Goal: Feedback & Contribution: Contribute content

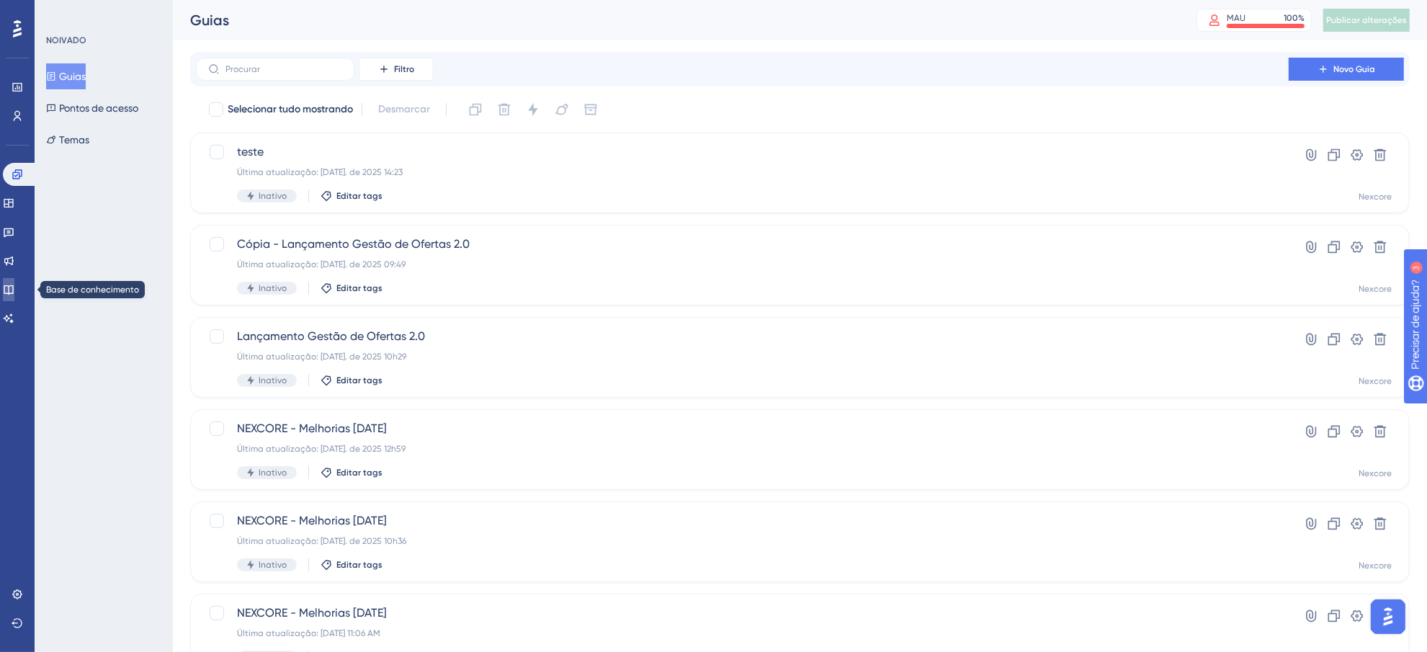
click at [14, 285] on link at bounding box center [9, 289] width 12 height 23
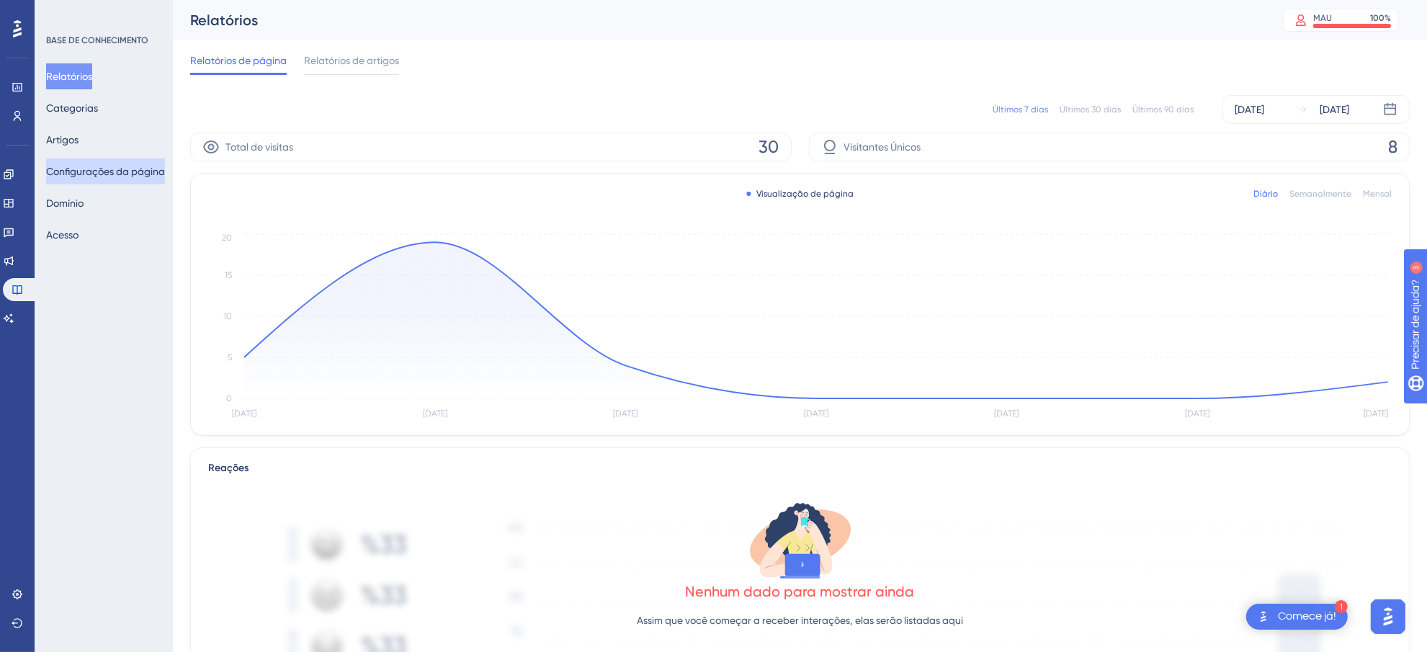
click at [92, 174] on font "Configurações da página" at bounding box center [105, 172] width 119 height 12
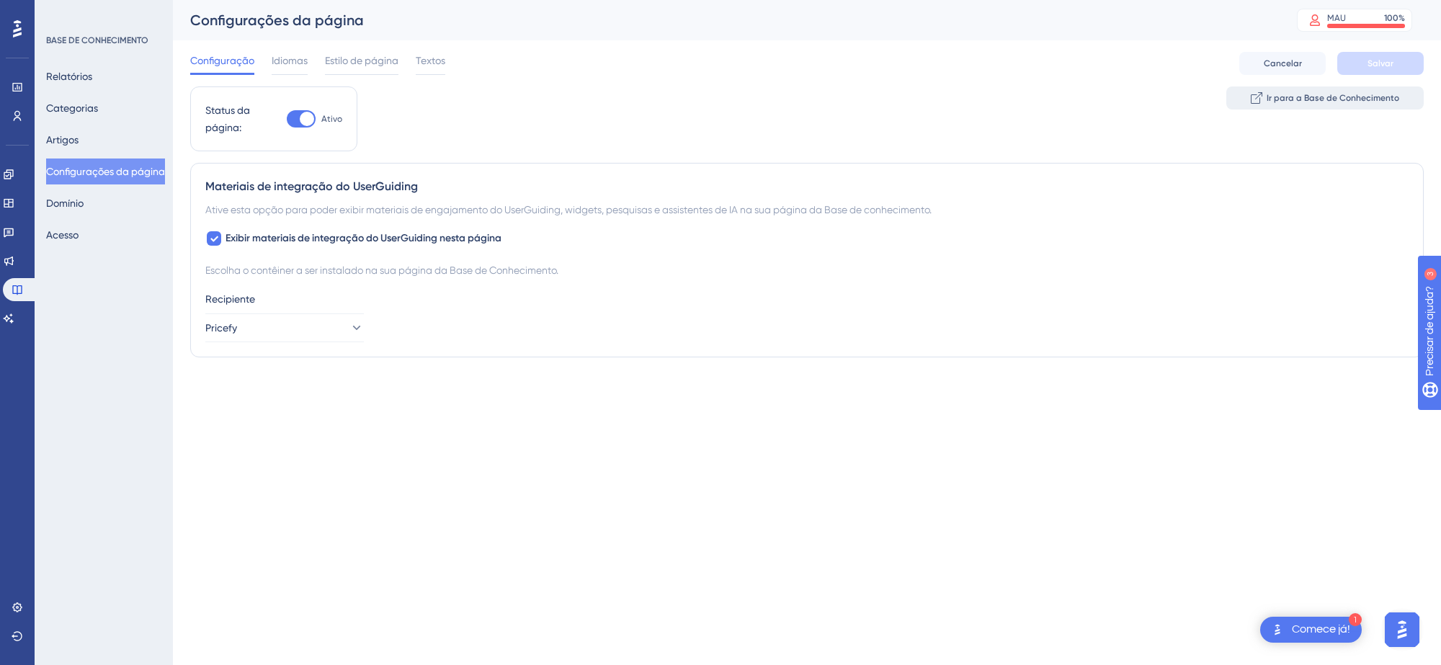
click at [1308, 96] on font "Ir para a Base de Conhecimento" at bounding box center [1333, 98] width 133 height 10
click at [101, 137] on div "Relatórios Categorias Artigos Configurações da página [PERSON_NAME]" at bounding box center [104, 155] width 117 height 184
click at [71, 138] on font "Artigos" at bounding box center [62, 140] width 32 height 12
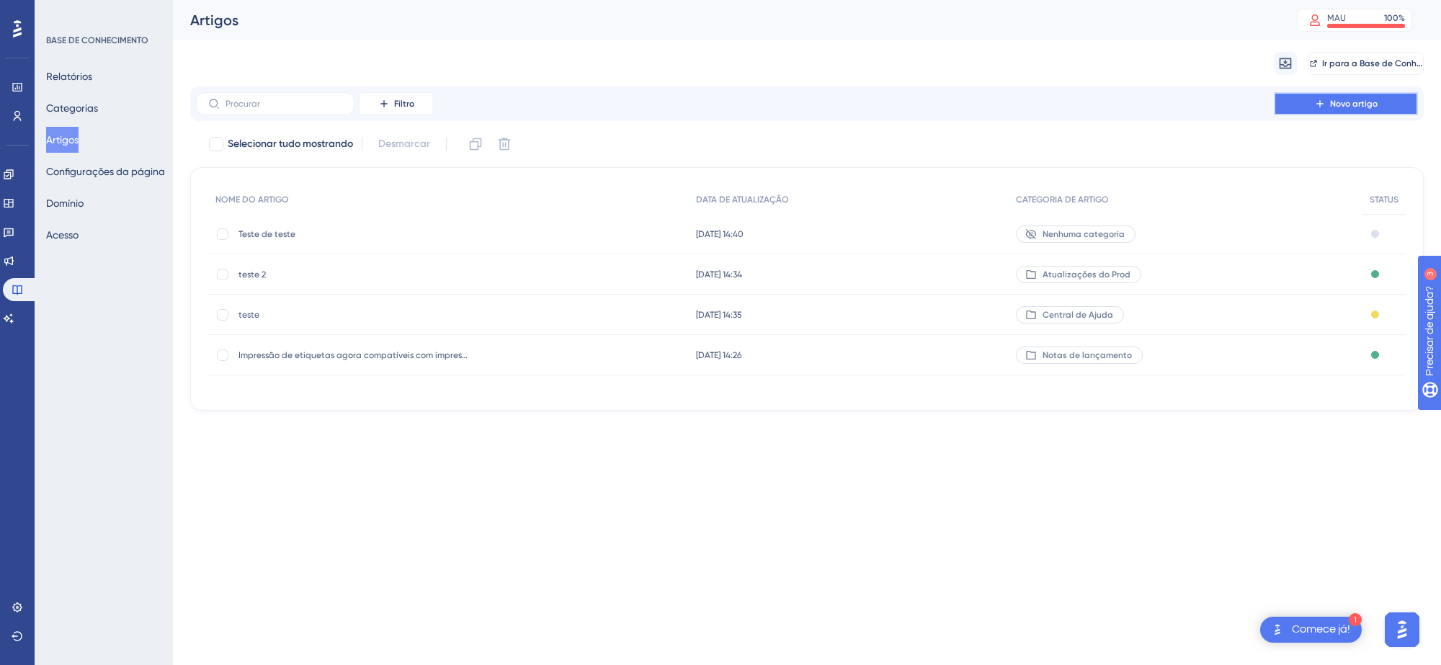
click at [1356, 109] on span "Novo artigo" at bounding box center [1354, 104] width 48 height 12
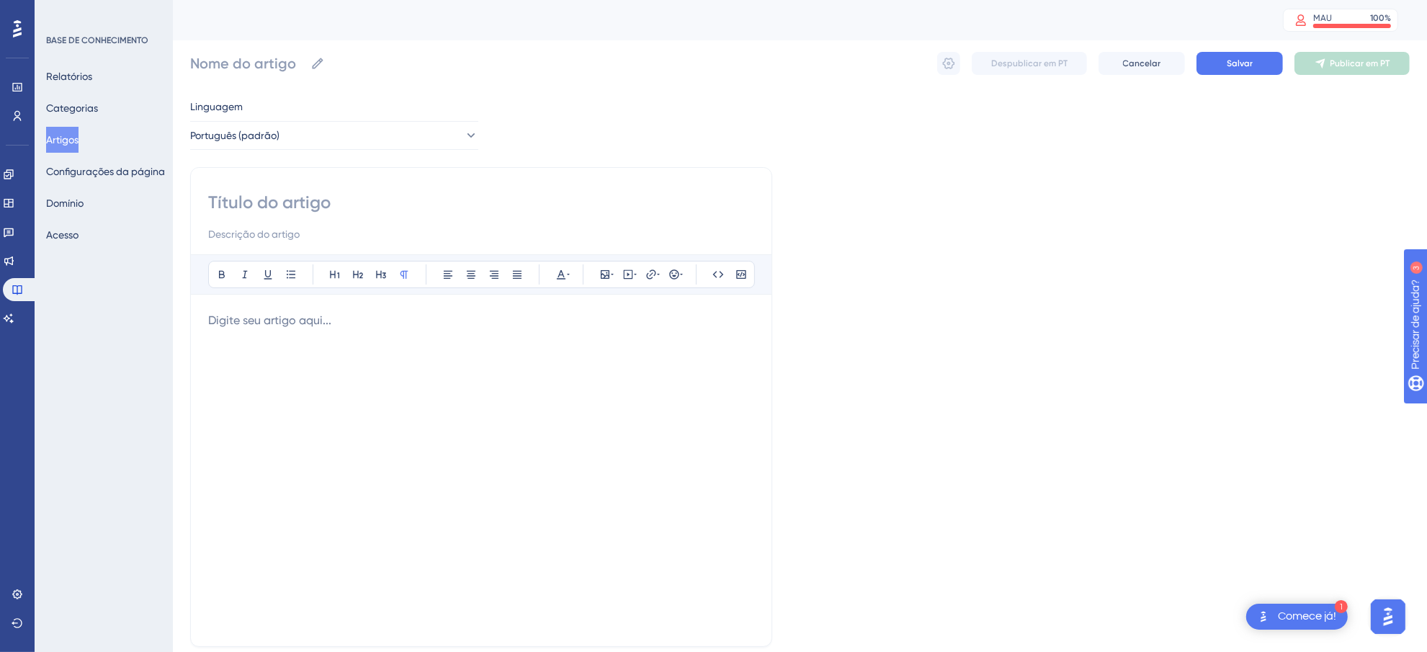
click at [362, 321] on p at bounding box center [481, 320] width 546 height 17
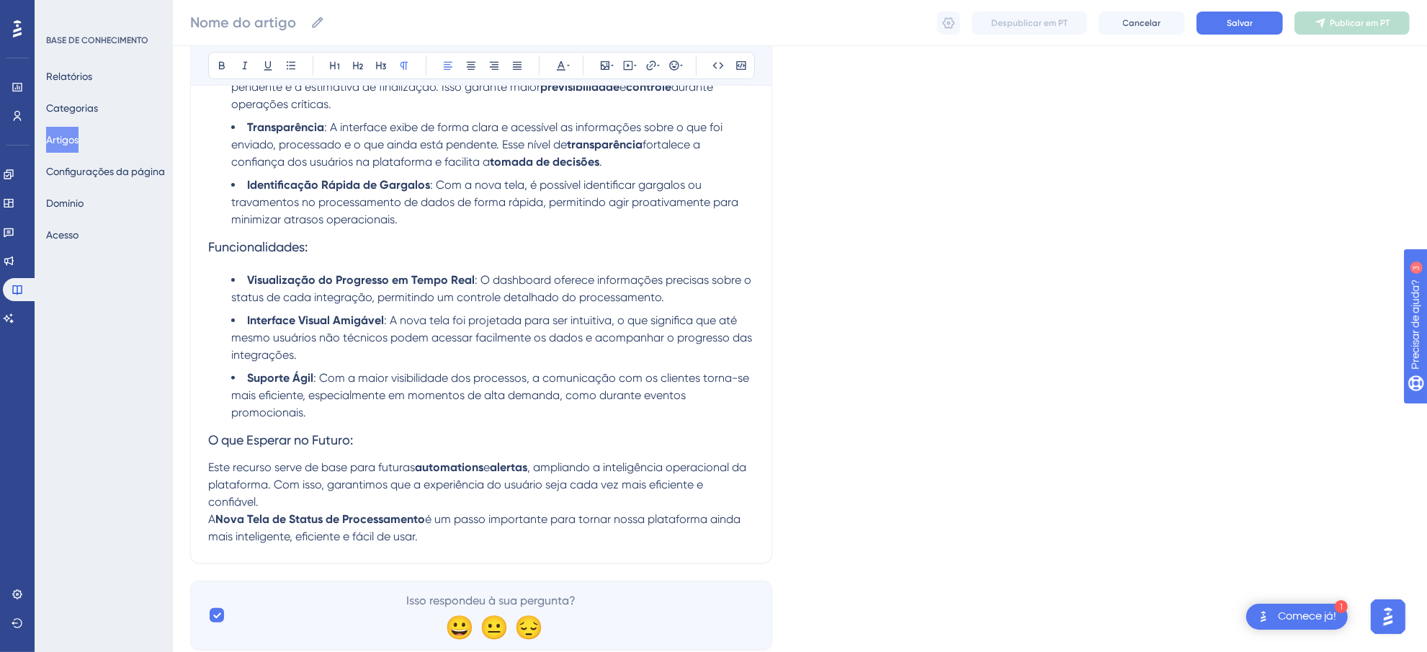
scroll to position [401, 0]
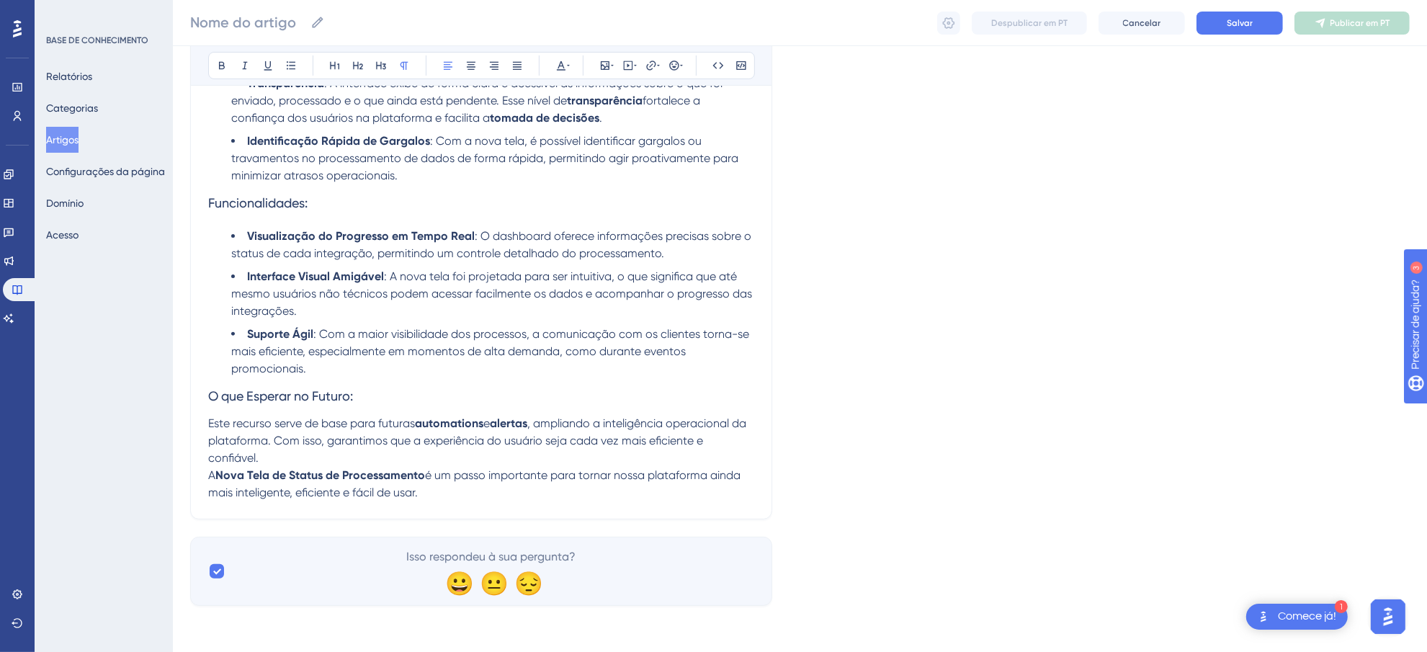
click at [452, 425] on strong "automations" at bounding box center [449, 423] width 68 height 14
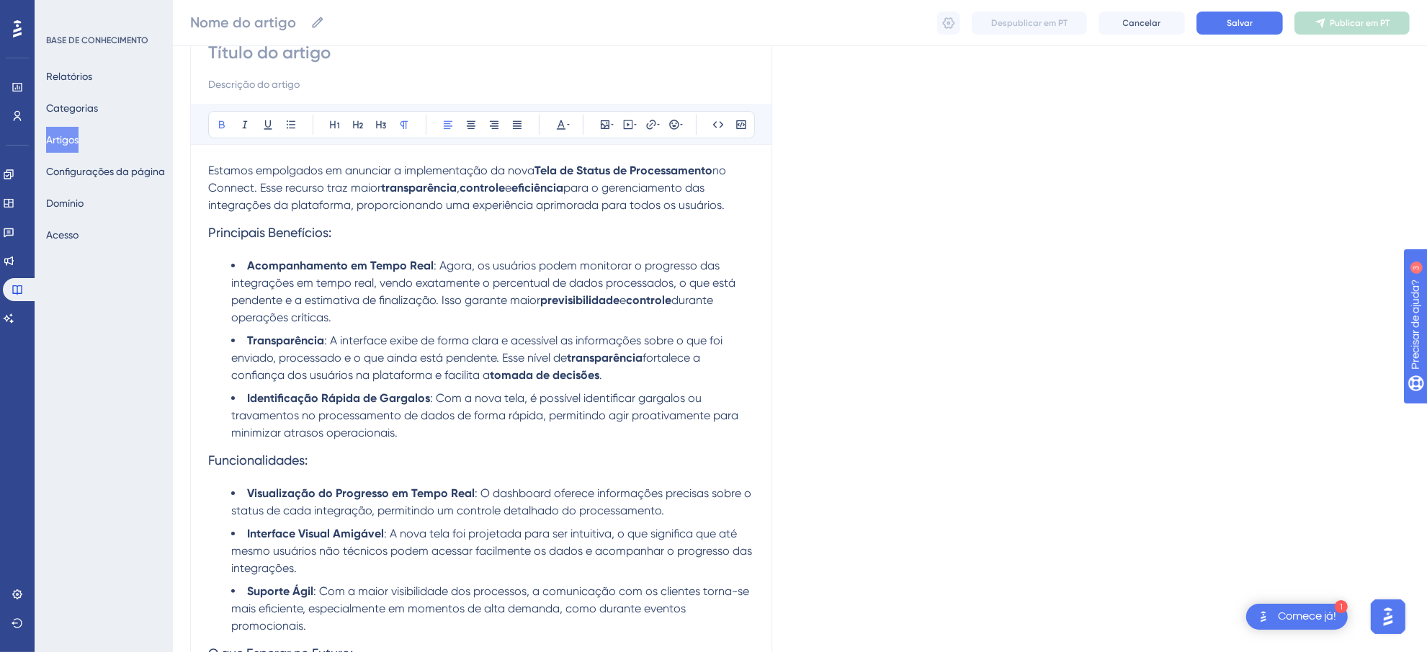
scroll to position [167, 0]
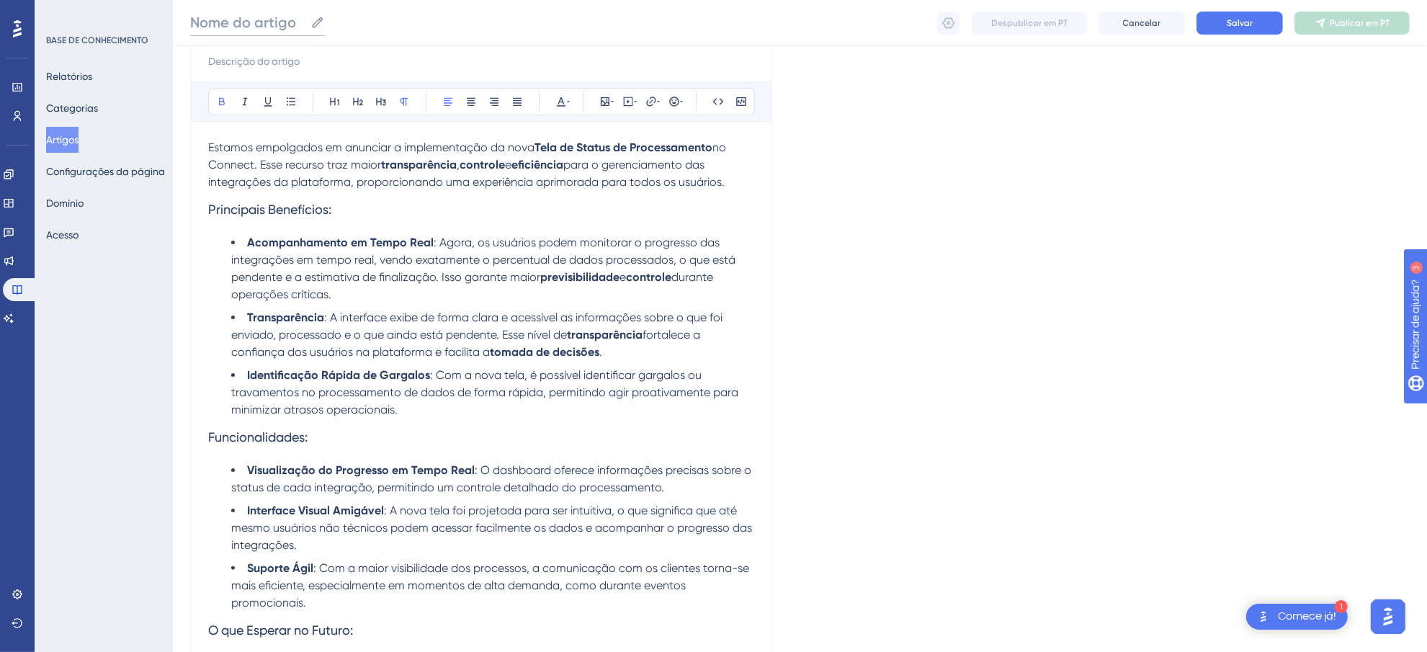
click at [254, 25] on input "Nome do artigo" at bounding box center [247, 22] width 115 height 20
click at [261, 19] on input "Nome do artigo" at bounding box center [247, 22] width 115 height 20
click at [285, 54] on input at bounding box center [481, 61] width 546 height 17
click at [470, 249] on span ": Agora, os usuários podem monitorar o progresso das integrações em tempo real,…" at bounding box center [484, 260] width 507 height 48
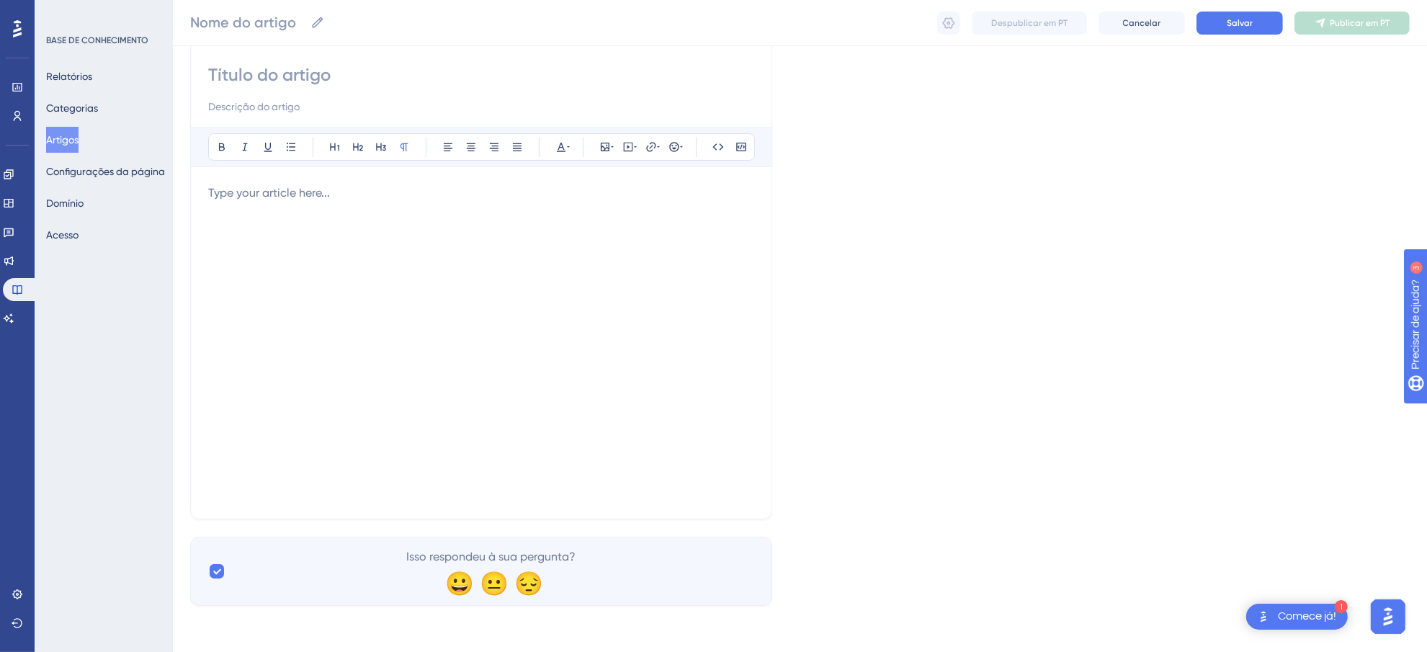
scroll to position [122, 0]
click at [296, 72] on input at bounding box center [481, 74] width 546 height 23
paste input "Nova Tela de Status de Processamento no Connect"
type input "Nova Tela de Status de Processamento no Connect"
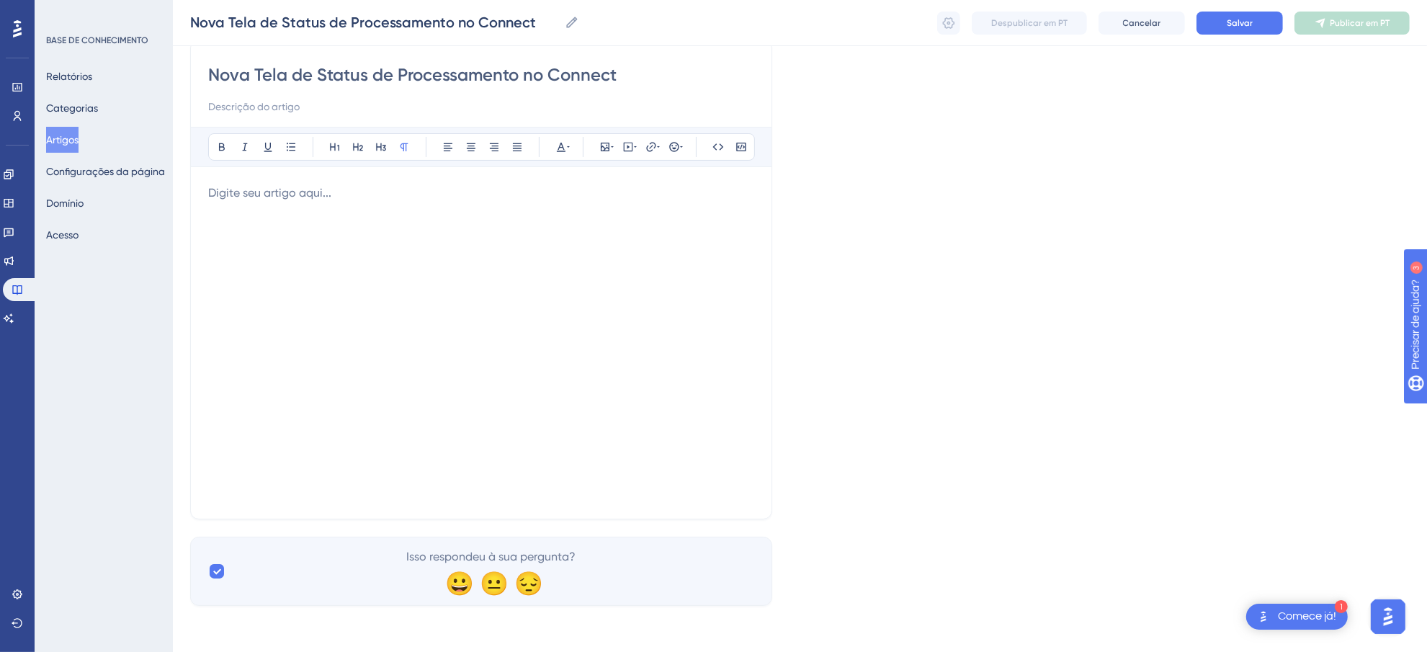
type input "Nova Tela de Status de Processamento no Connect"
click at [351, 279] on div at bounding box center [481, 342] width 546 height 317
click at [361, 227] on div at bounding box center [481, 342] width 546 height 317
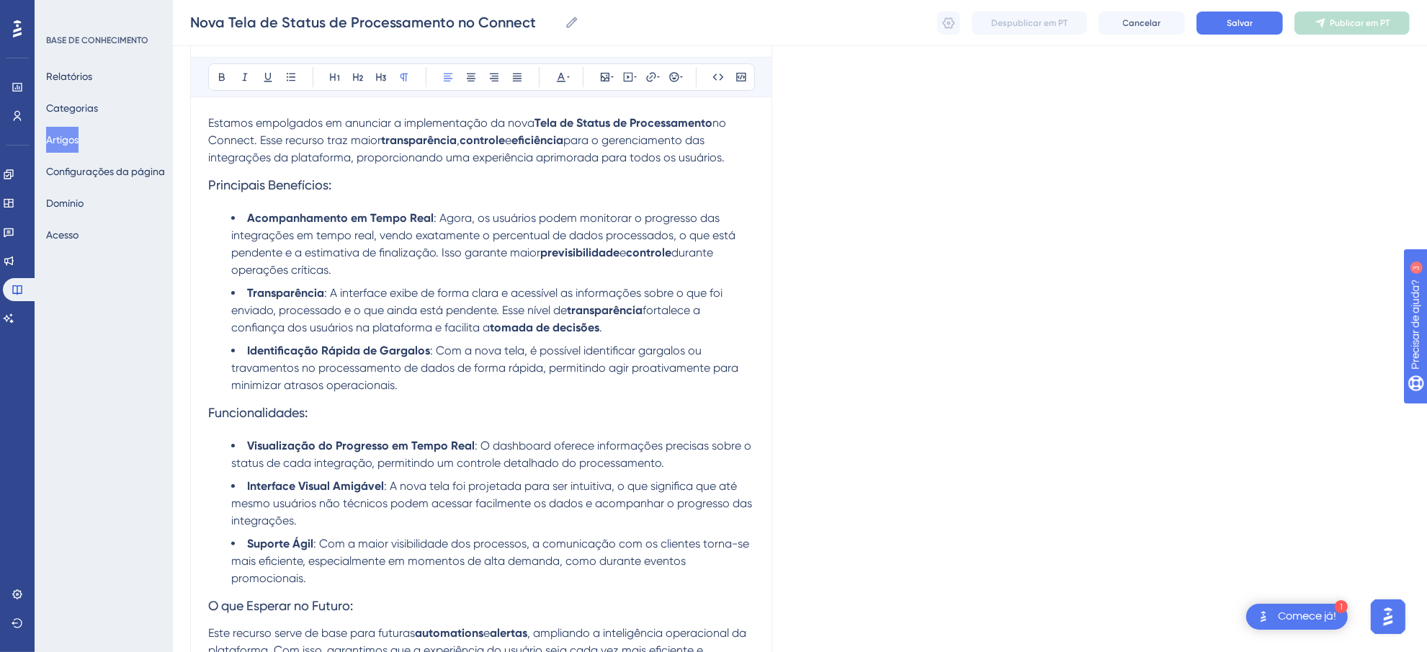
scroll to position [236, 0]
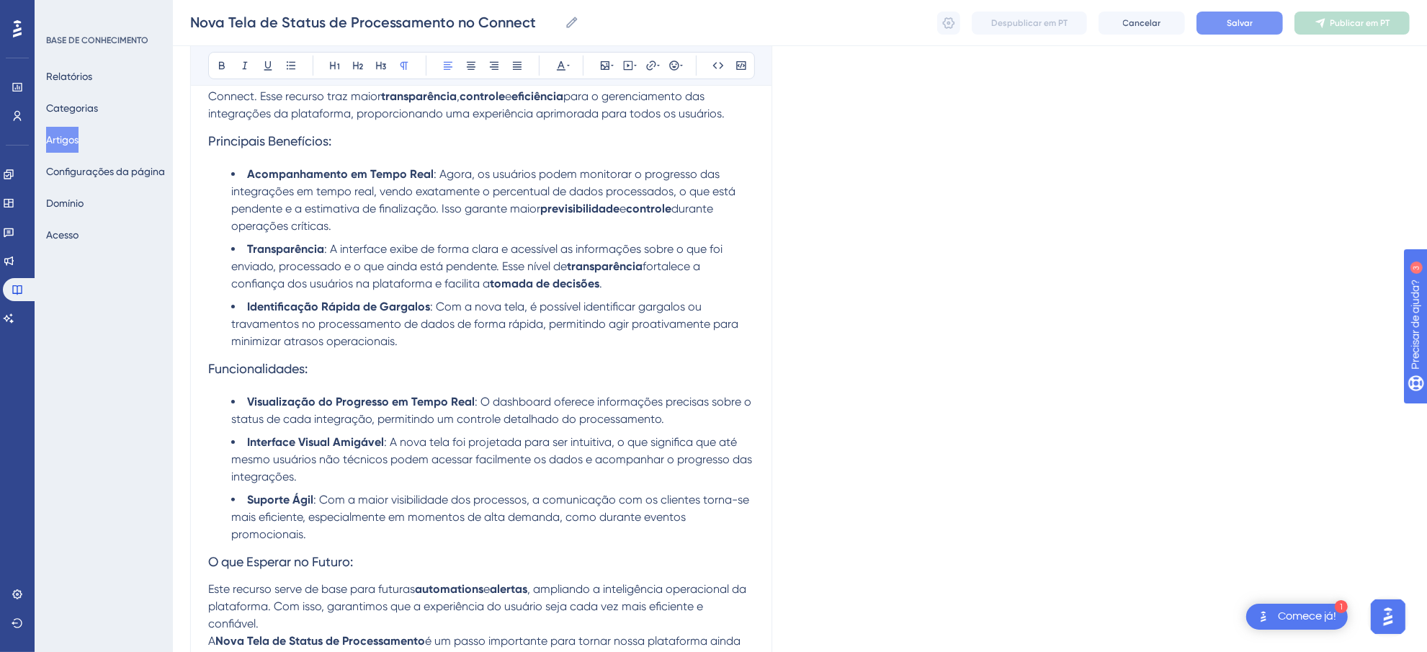
click at [1244, 15] on button "Salvar" at bounding box center [1240, 23] width 86 height 23
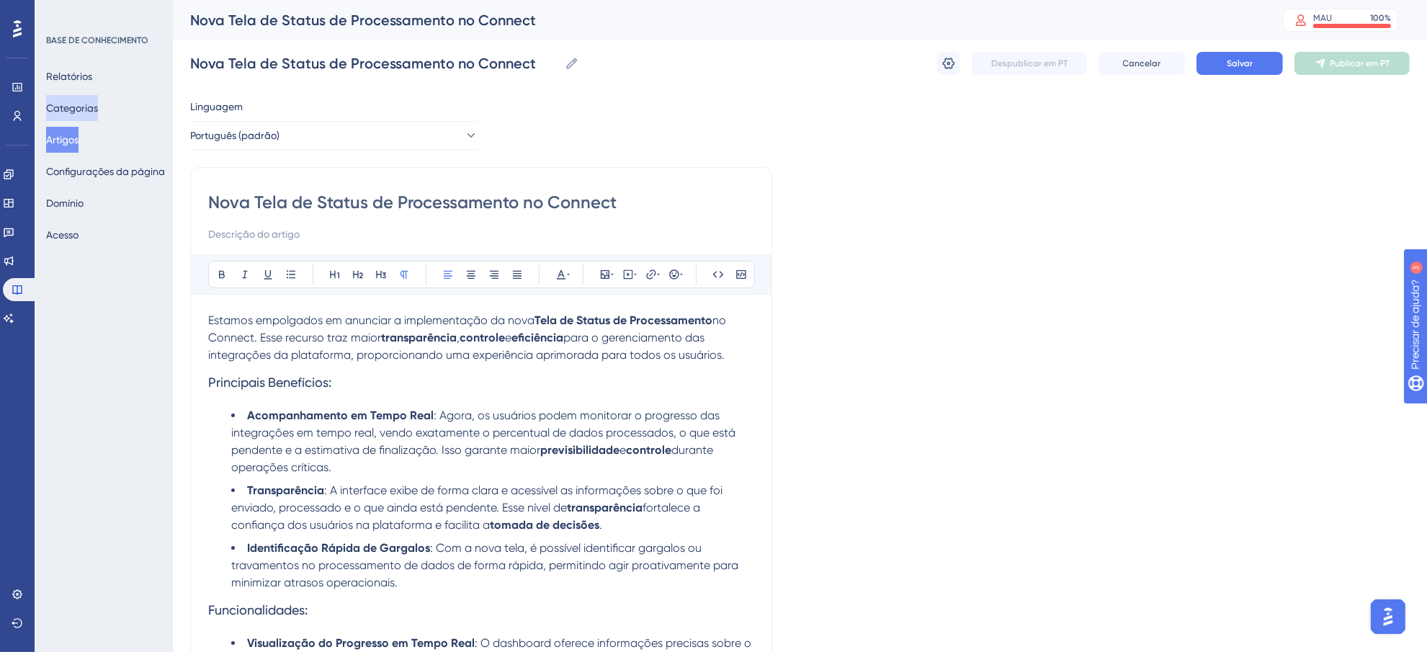
click at [98, 112] on font "Categorias" at bounding box center [72, 108] width 52 height 12
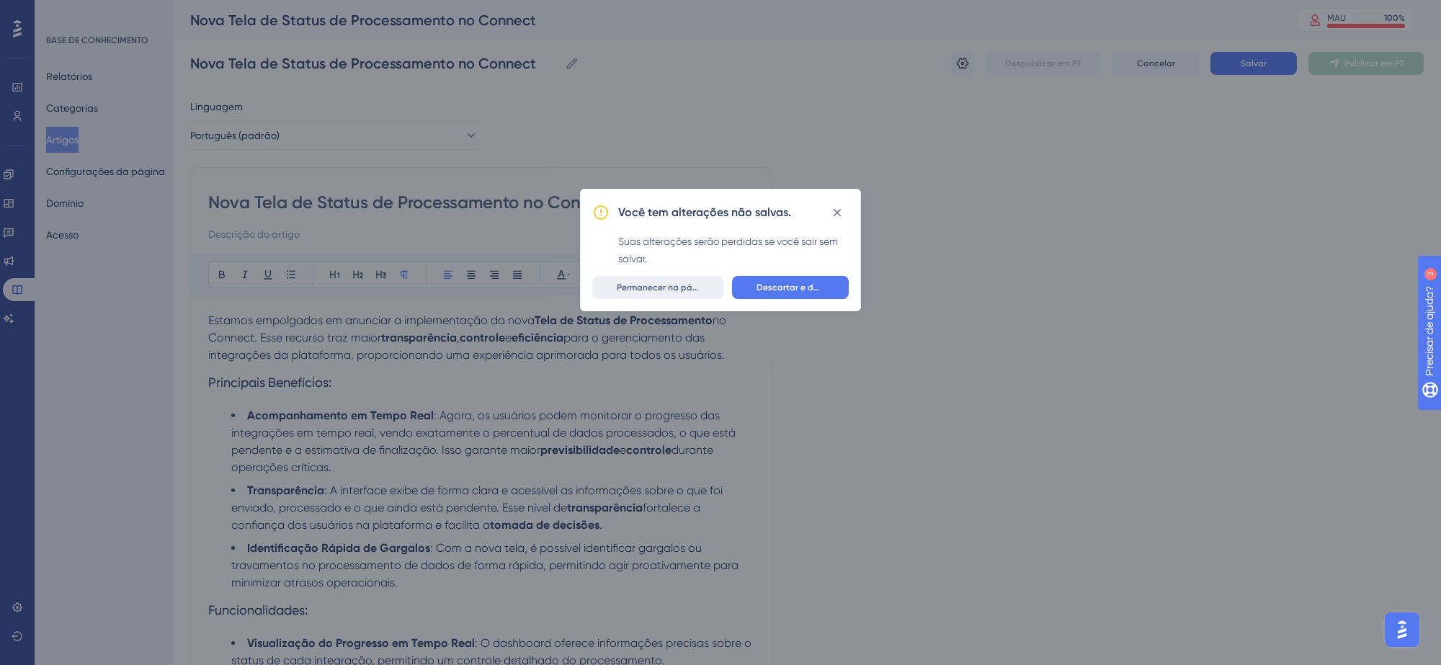
click at [664, 289] on font "Permanecer na página" at bounding box center [664, 287] width 94 height 10
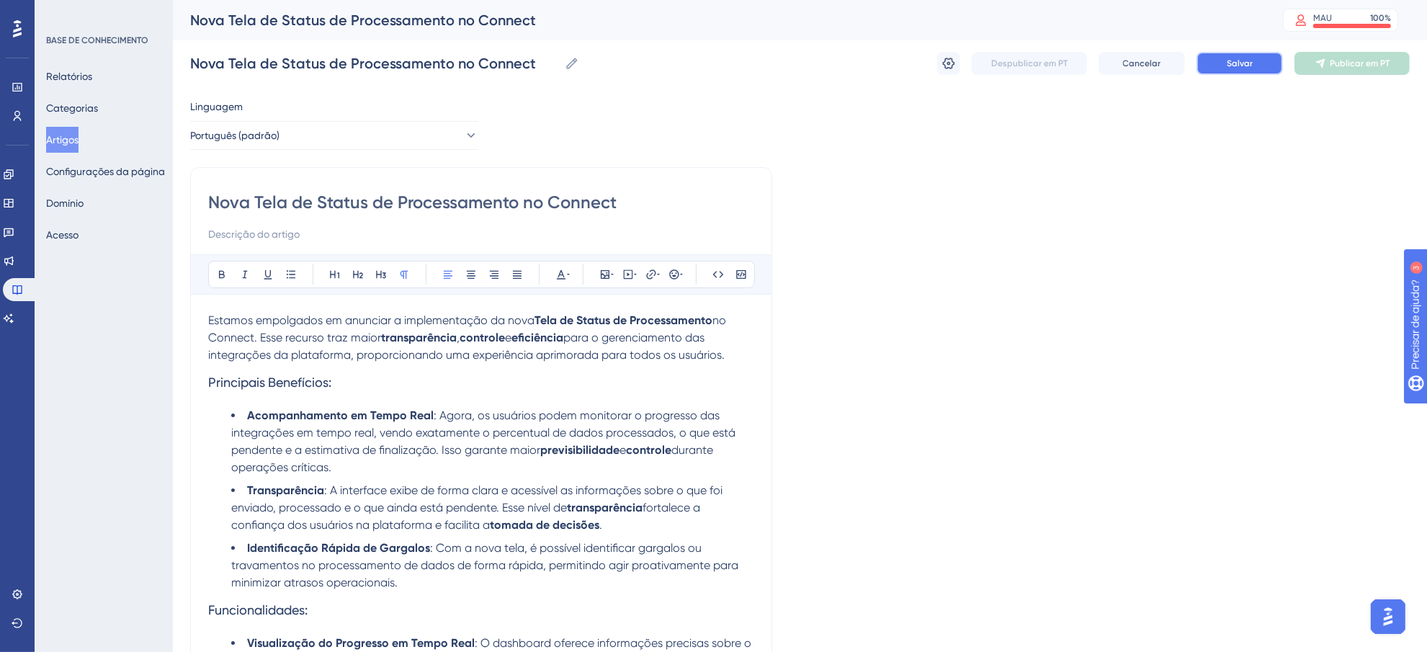
click at [1241, 61] on font "Salvar" at bounding box center [1240, 63] width 26 height 10
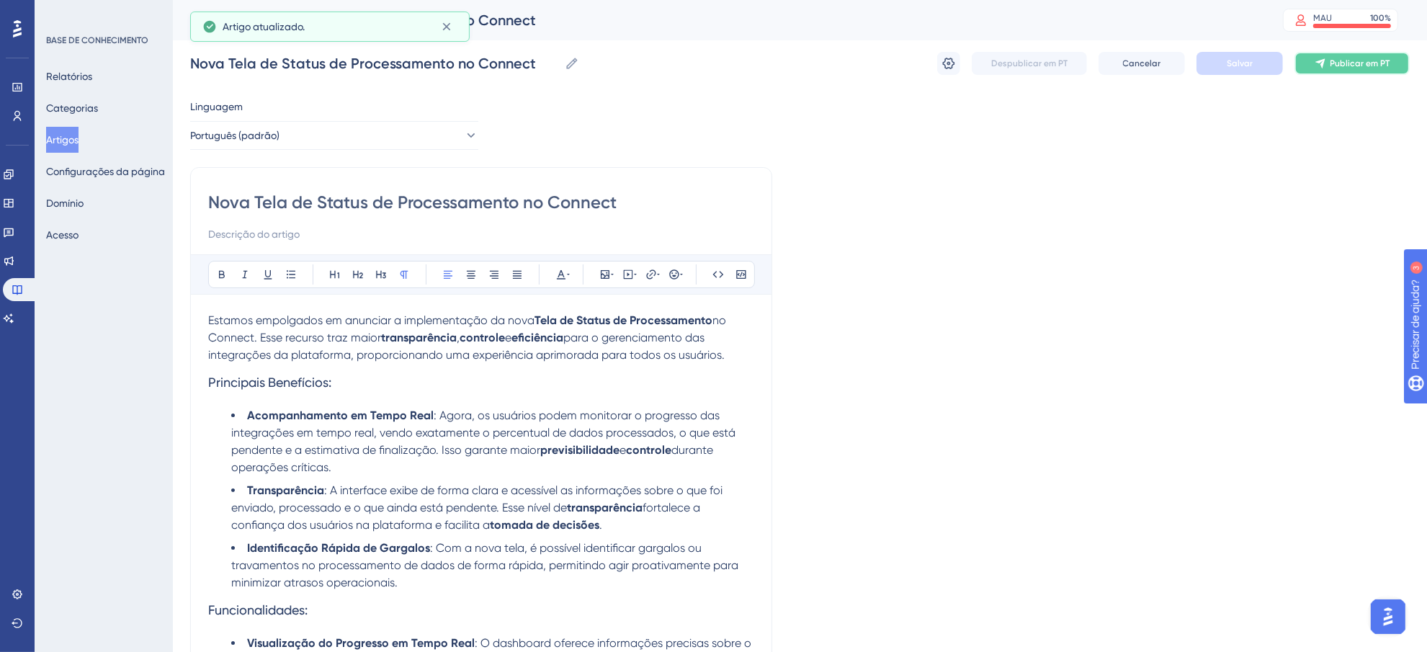
click at [1385, 55] on button "Publicar em PT" at bounding box center [1352, 63] width 115 height 23
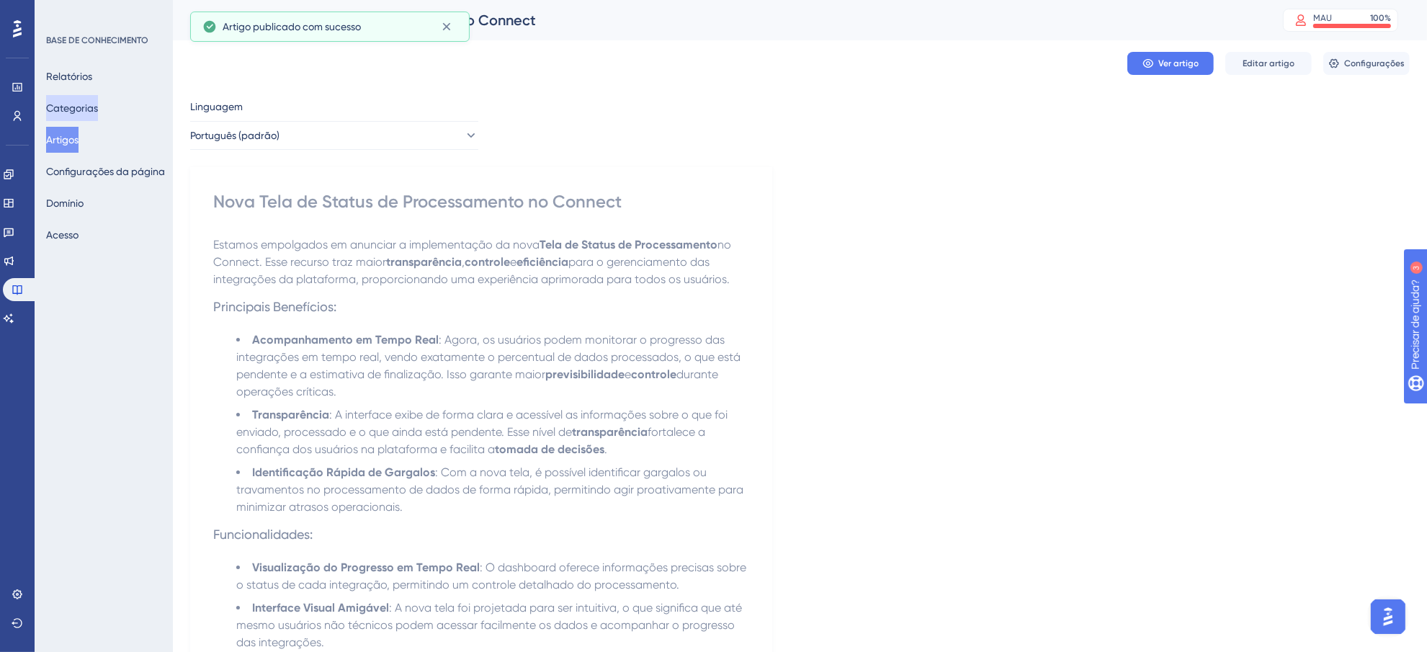
click at [88, 112] on font "Categorias" at bounding box center [72, 108] width 52 height 12
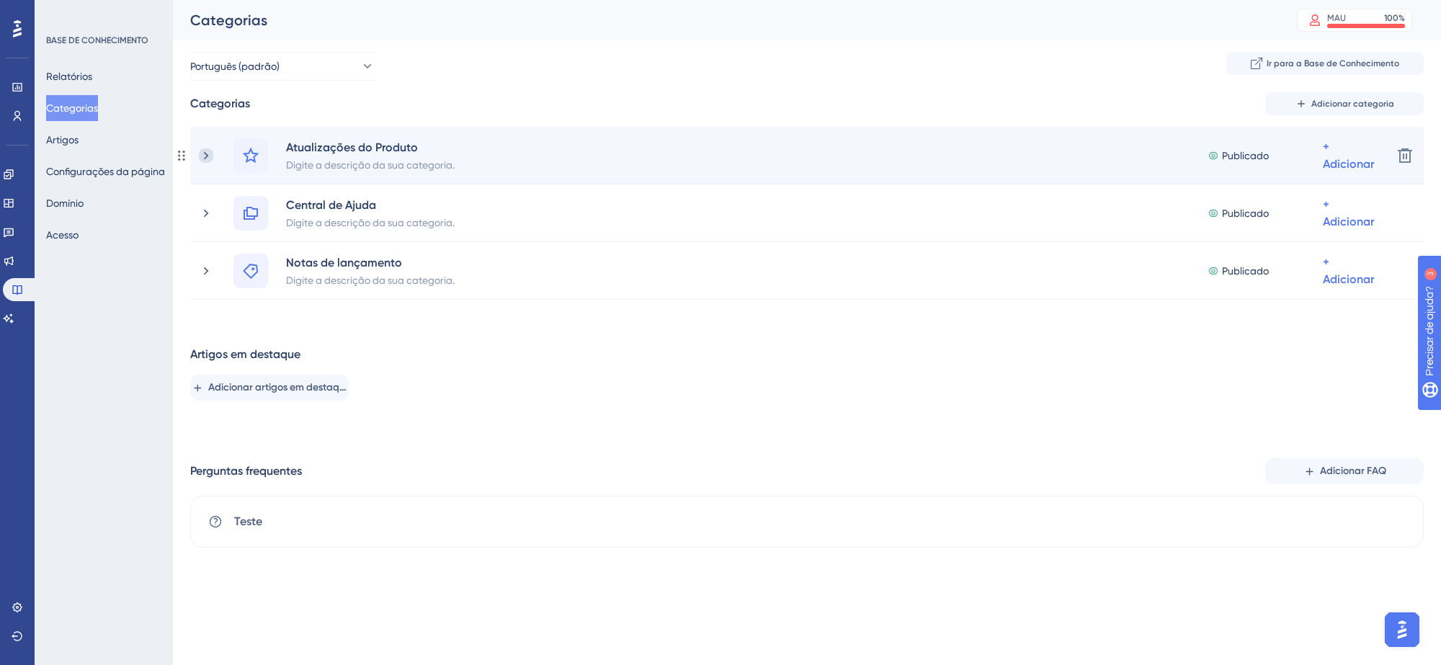
click at [202, 156] on icon at bounding box center [206, 155] width 14 height 14
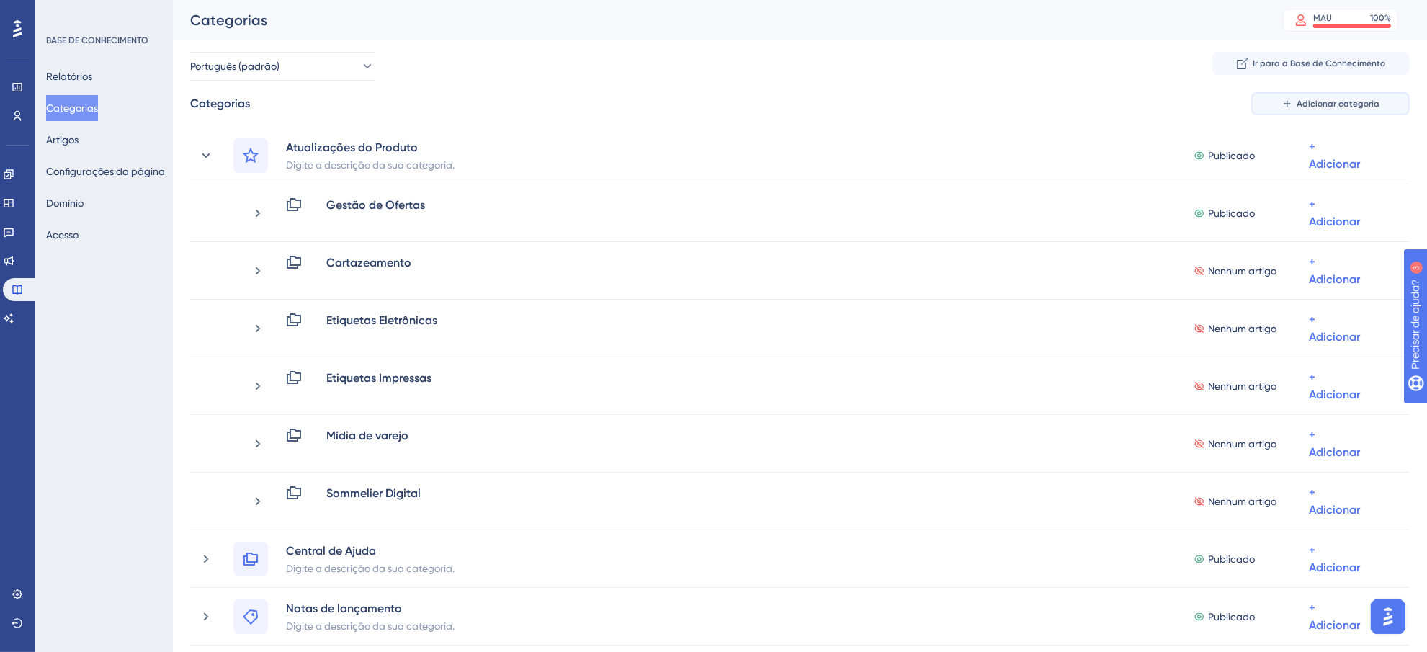
click at [1326, 106] on font "Adicionar categoria" at bounding box center [1339, 104] width 83 height 10
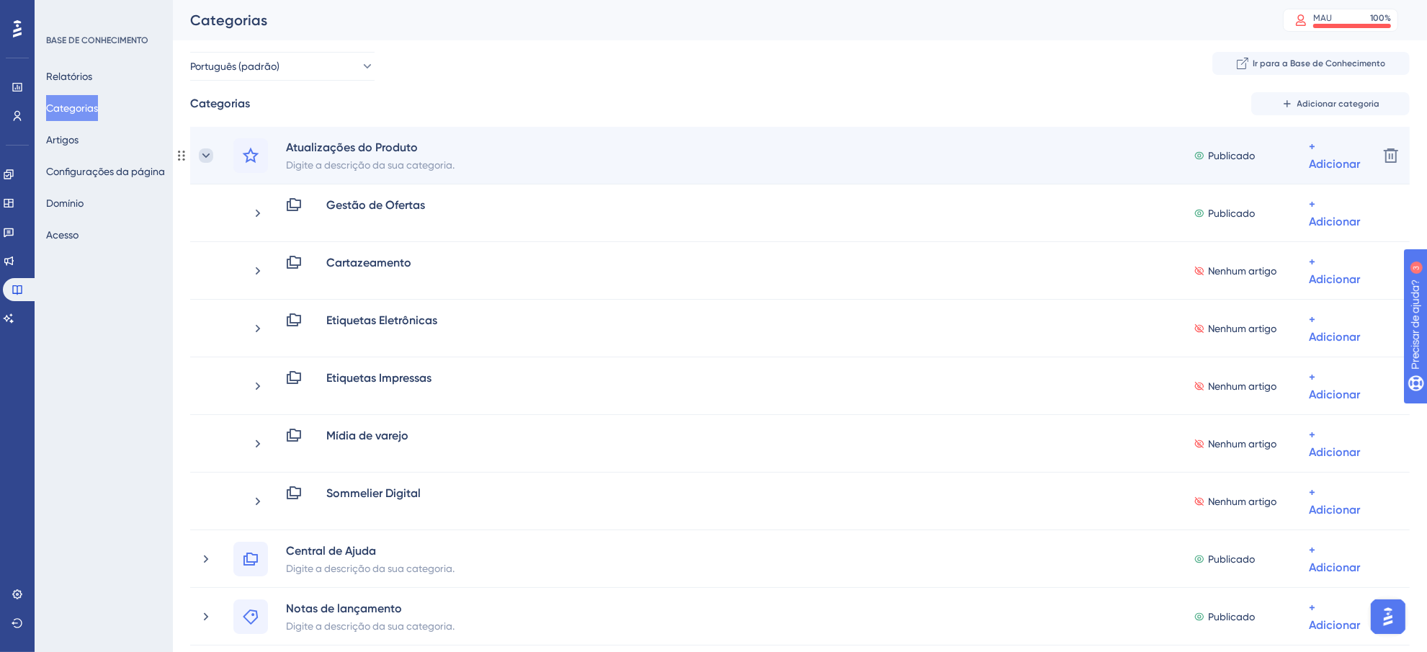
click at [209, 156] on icon at bounding box center [206, 155] width 14 height 14
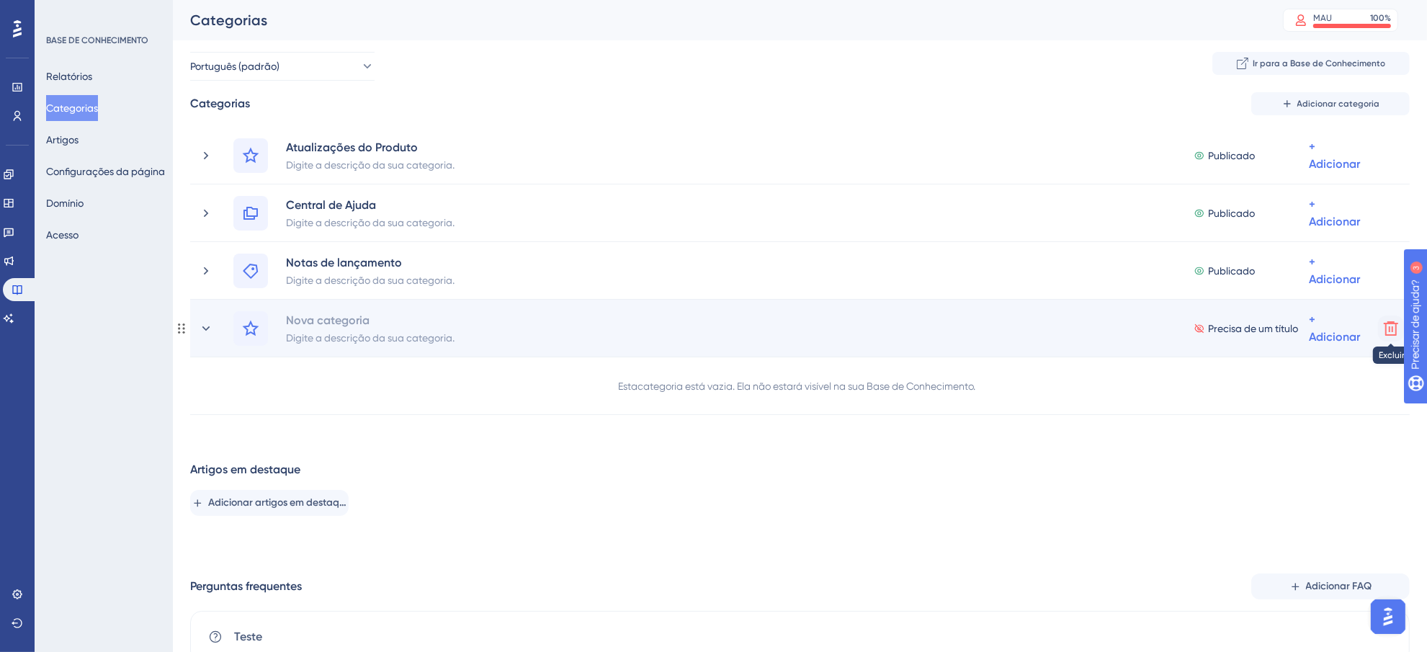
click at [1396, 332] on icon at bounding box center [1391, 328] width 14 height 14
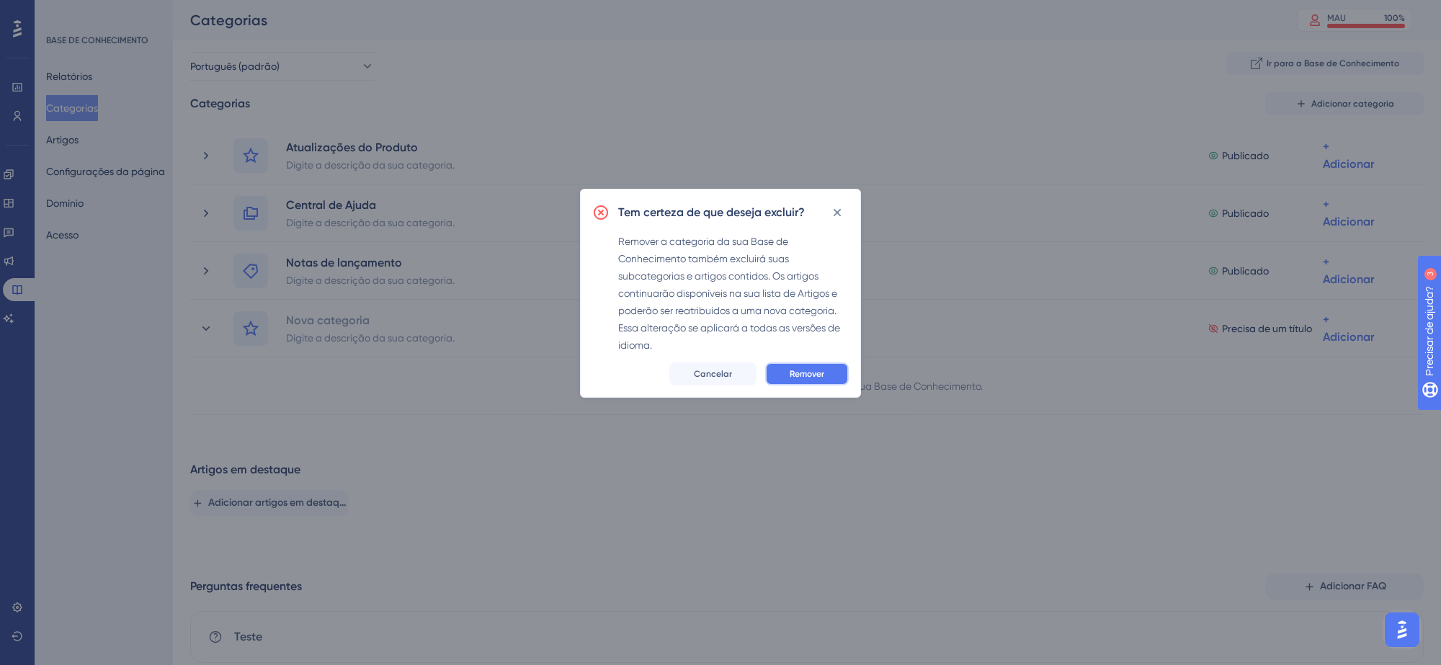
click at [820, 370] on font "Remover" at bounding box center [807, 374] width 35 height 10
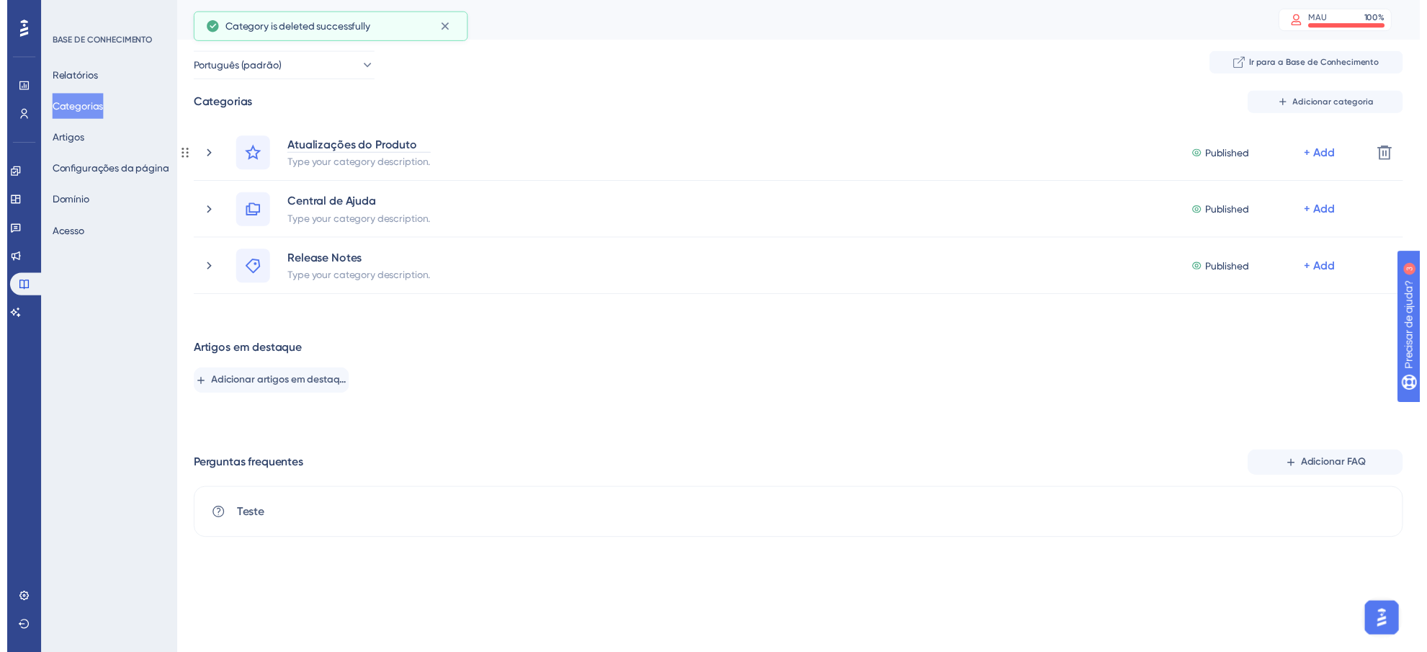
scroll to position [1, 0]
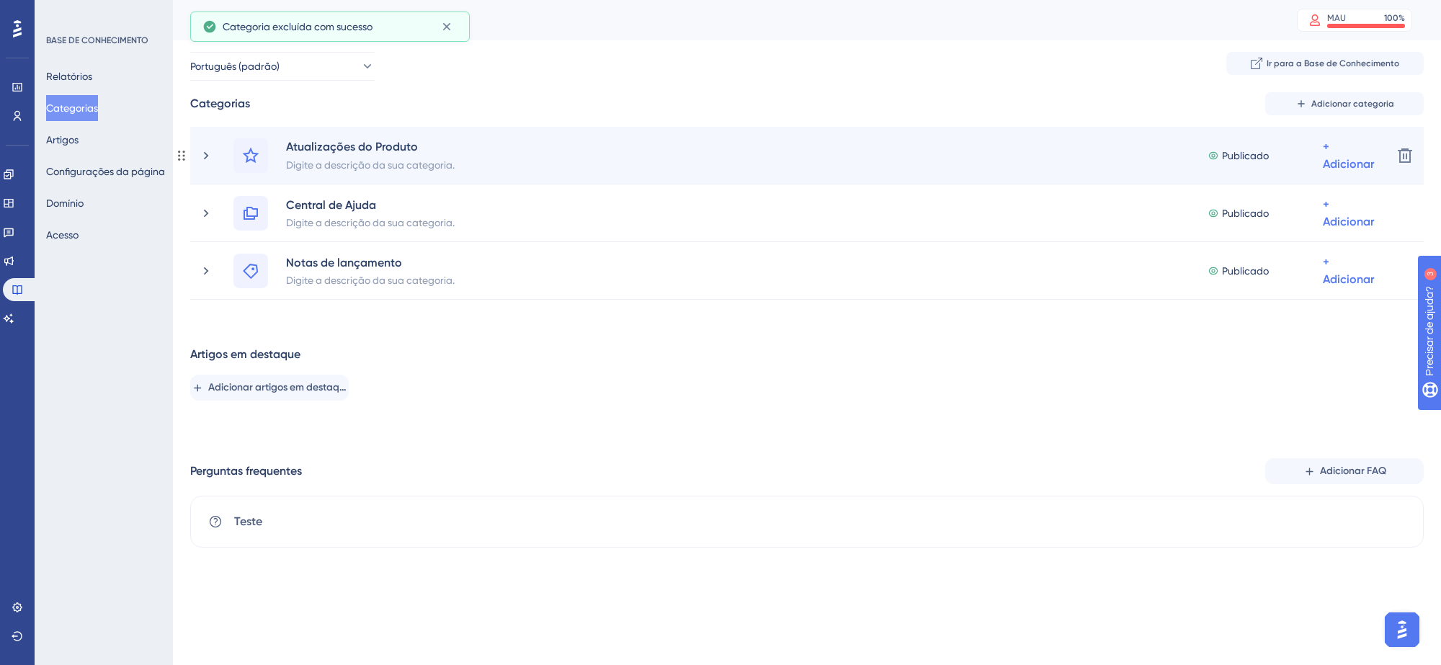
click at [488, 148] on div "Atualizações do Produto Digite a descrição da sua categoria. Publicado + Adicio…" at bounding box center [806, 155] width 1147 height 35
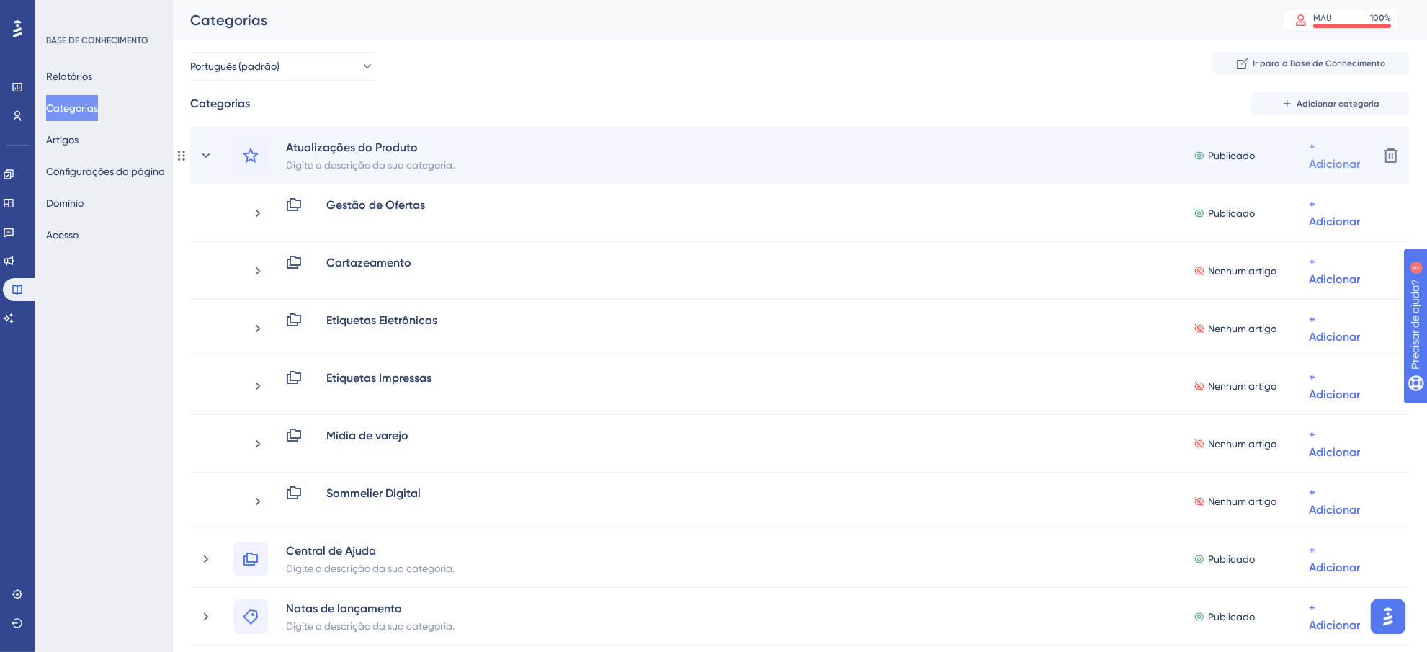
click at [1334, 166] on font "+ Adicionar" at bounding box center [1334, 155] width 51 height 31
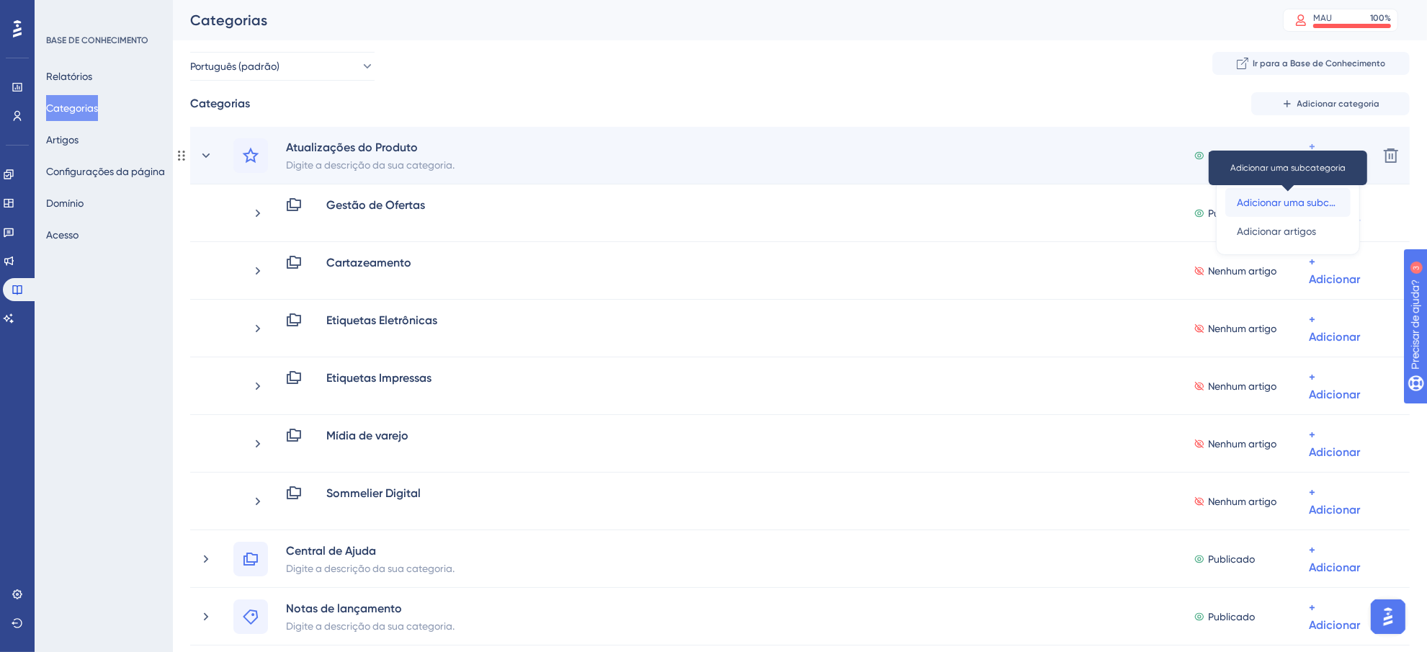
click at [1309, 197] on font "Adicionar uma subcategoria" at bounding box center [1303, 203] width 133 height 12
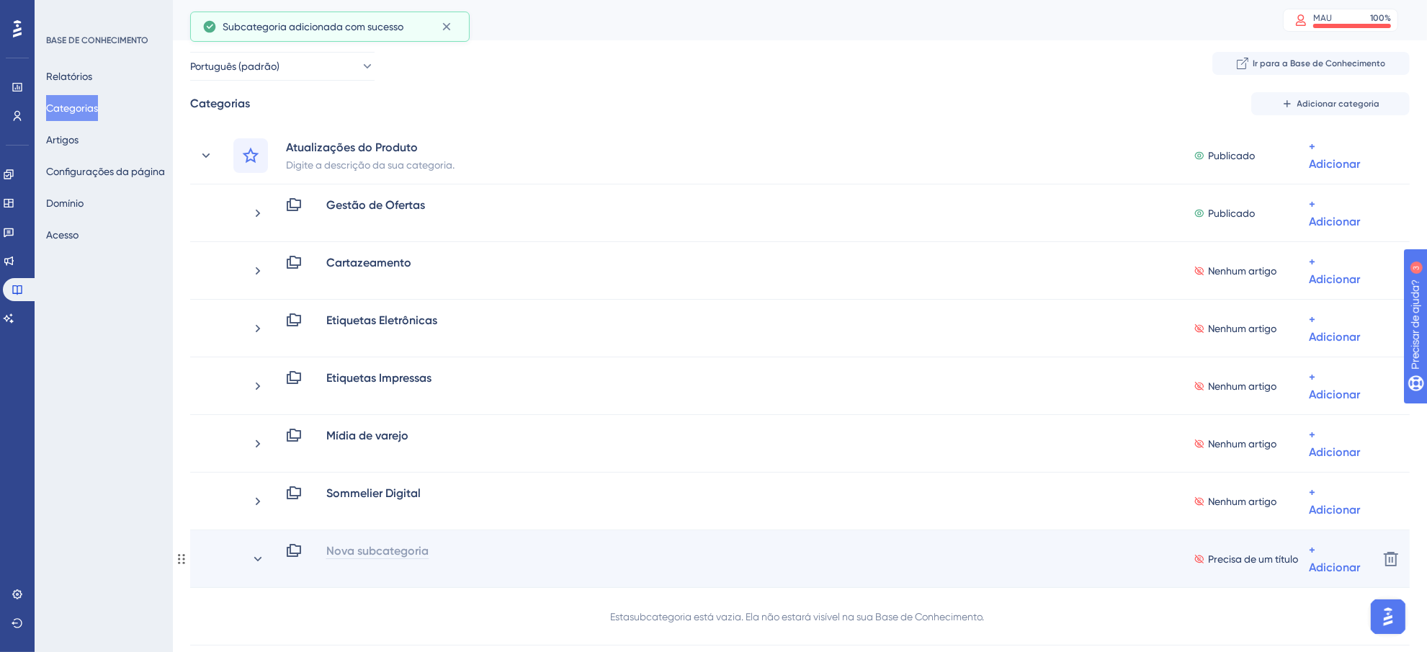
click at [383, 545] on font "Nova subcategoria" at bounding box center [377, 551] width 102 height 14
click at [1326, 228] on font "+ Adicionar" at bounding box center [1334, 212] width 51 height 31
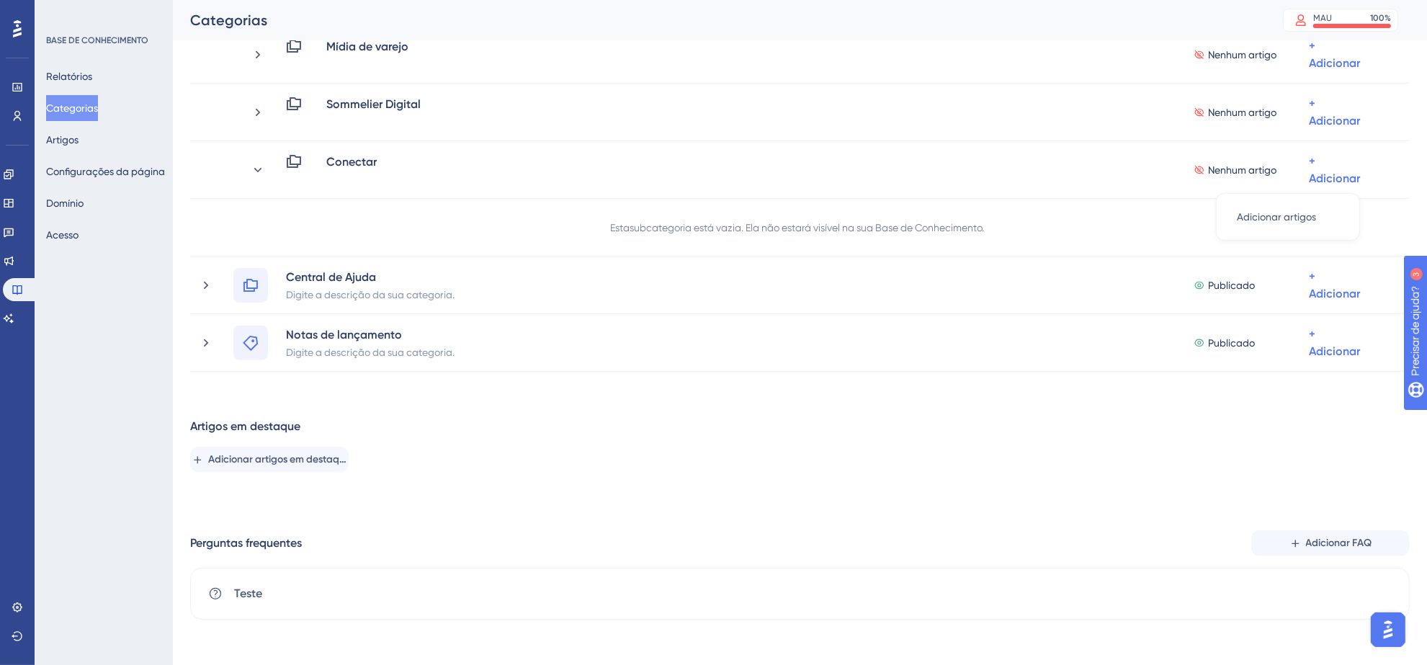
scroll to position [89, 0]
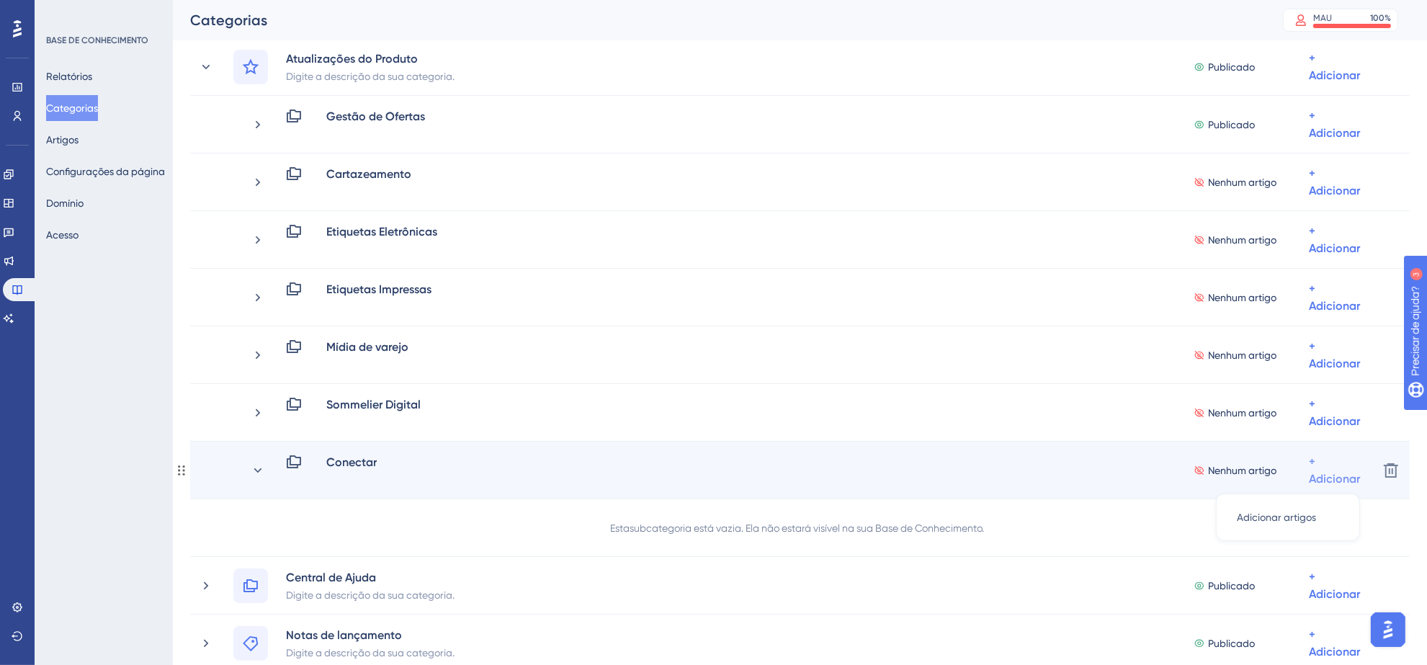
click at [1324, 140] on font "+ Adicionar" at bounding box center [1334, 124] width 51 height 31
click at [1280, 512] on font "Adicionar artigos" at bounding box center [1276, 518] width 79 height 12
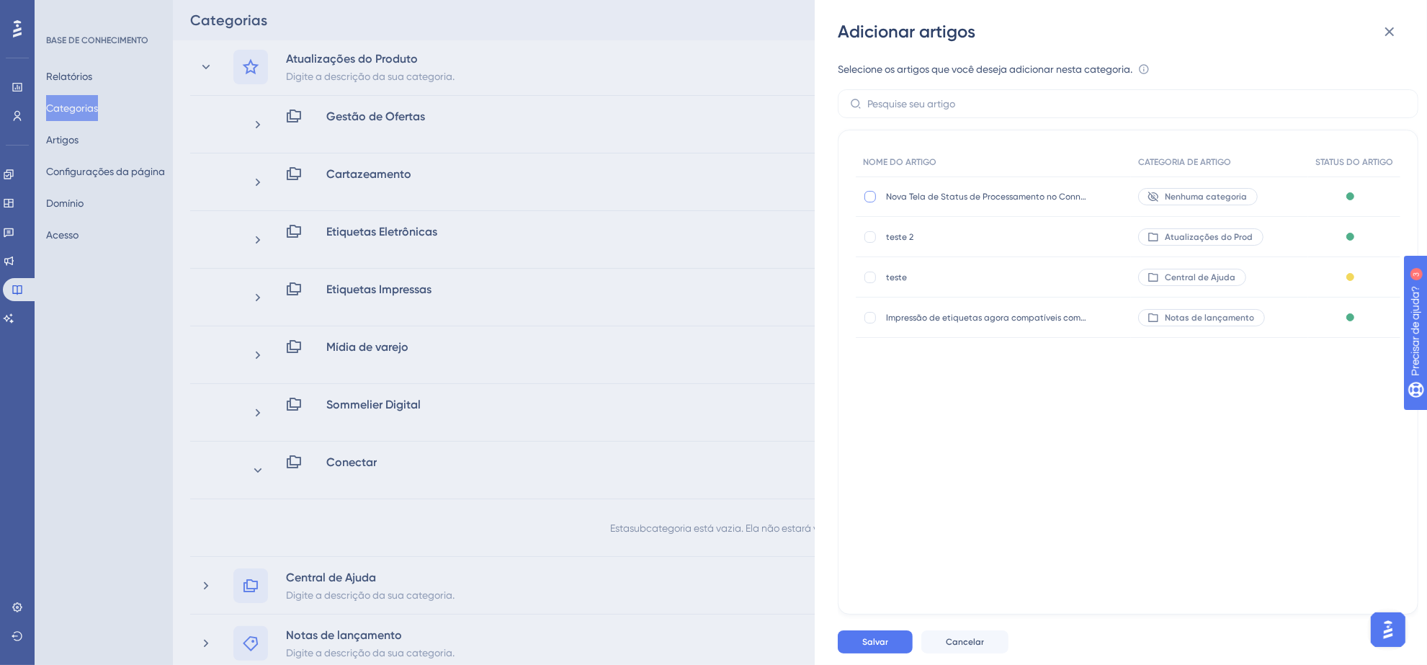
click at [867, 200] on div at bounding box center [871, 197] width 12 height 12
checkbox input "true"
click at [877, 641] on font "Salvar" at bounding box center [875, 642] width 26 height 10
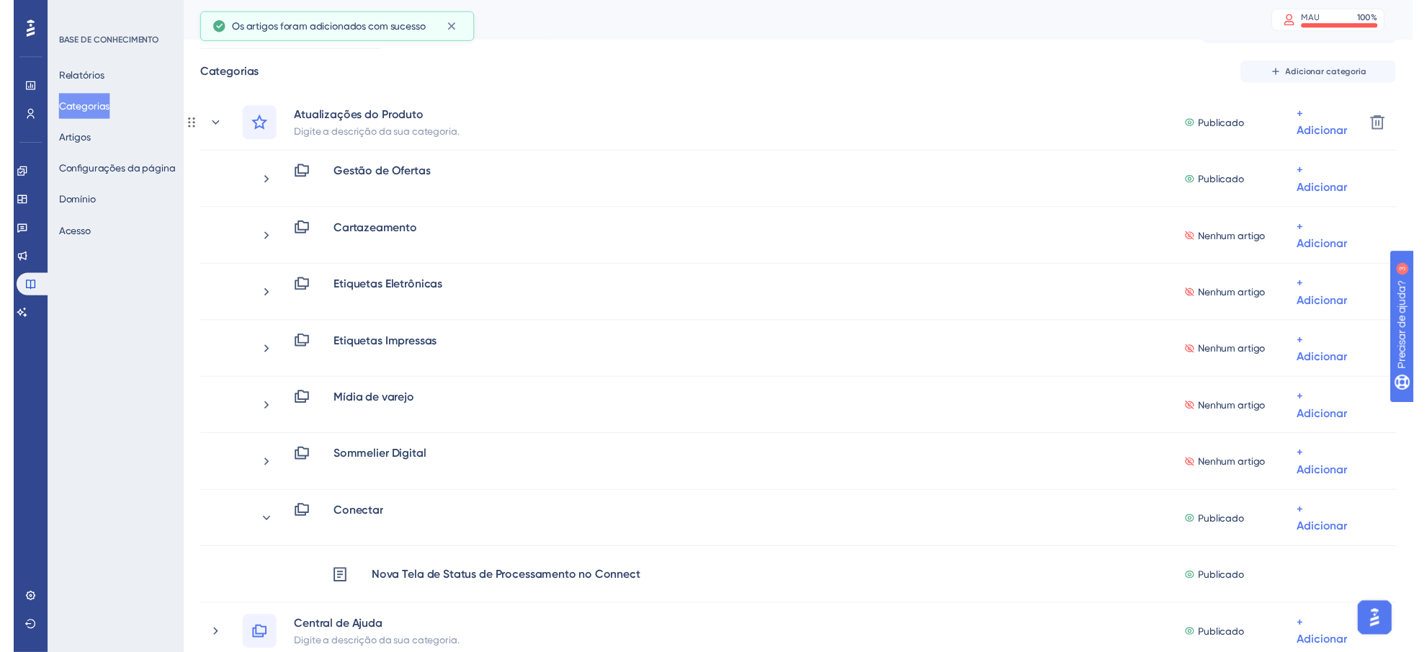
scroll to position [0, 0]
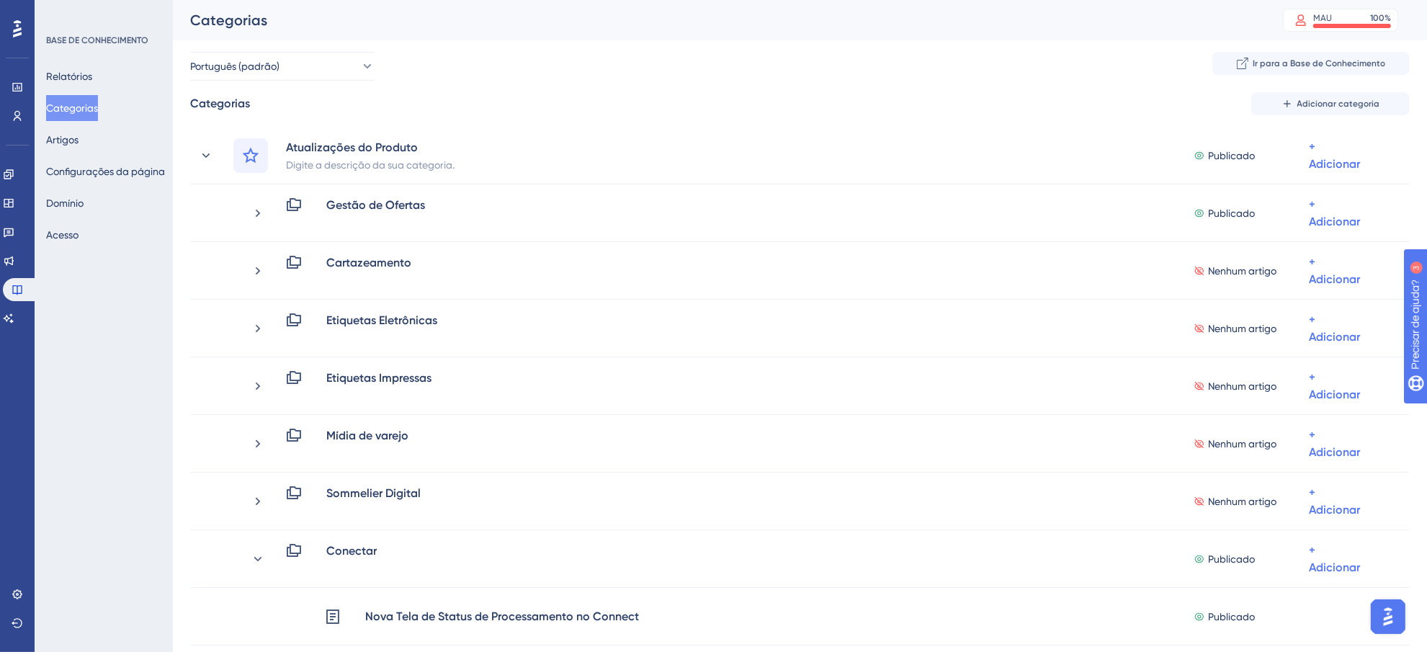
click at [76, 110] on font "Categorias" at bounding box center [72, 108] width 52 height 12
click at [58, 134] on font "Artigos" at bounding box center [62, 140] width 32 height 12
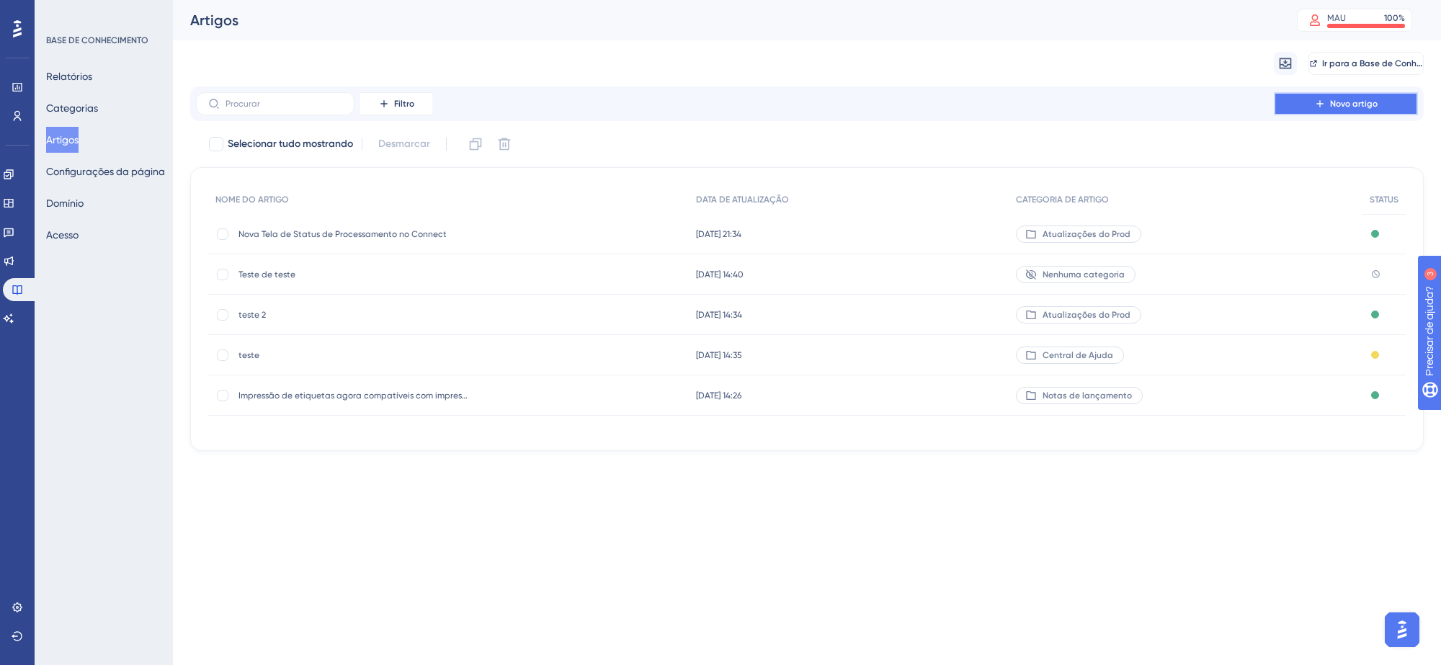
click at [1330, 99] on font "Novo artigo" at bounding box center [1354, 104] width 48 height 10
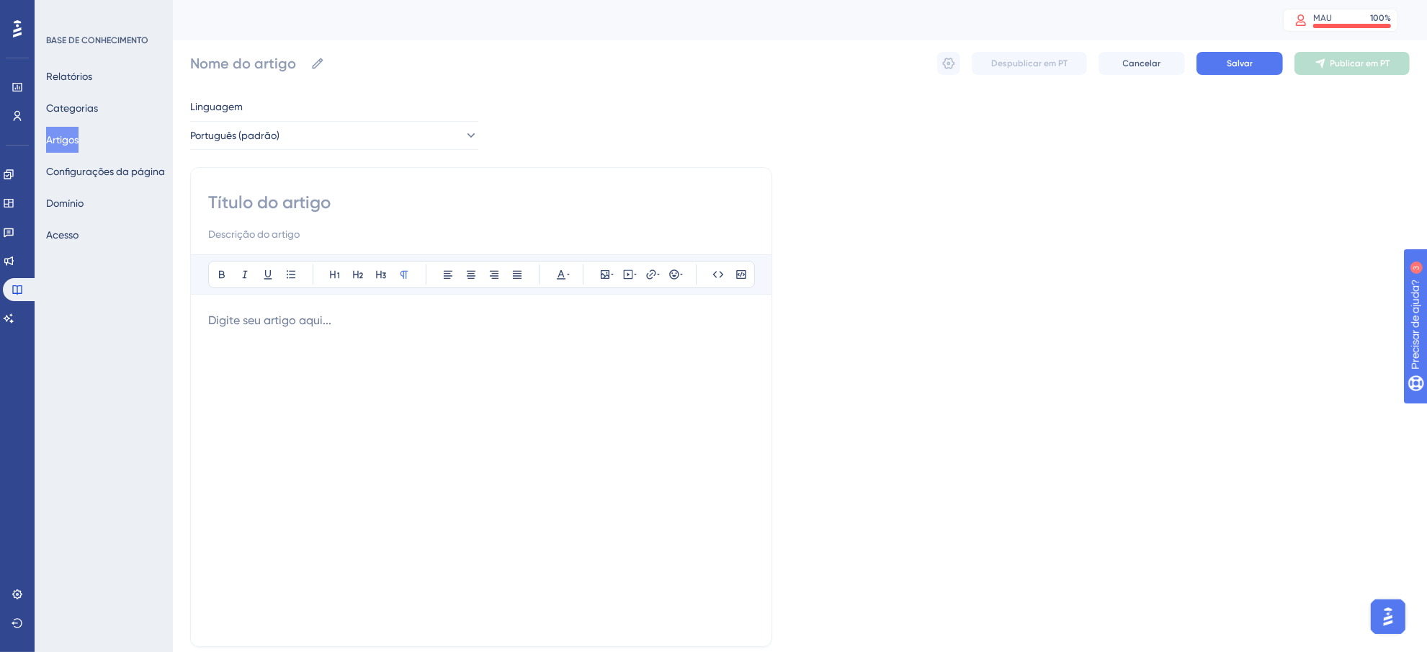
click at [429, 362] on div at bounding box center [481, 470] width 546 height 317
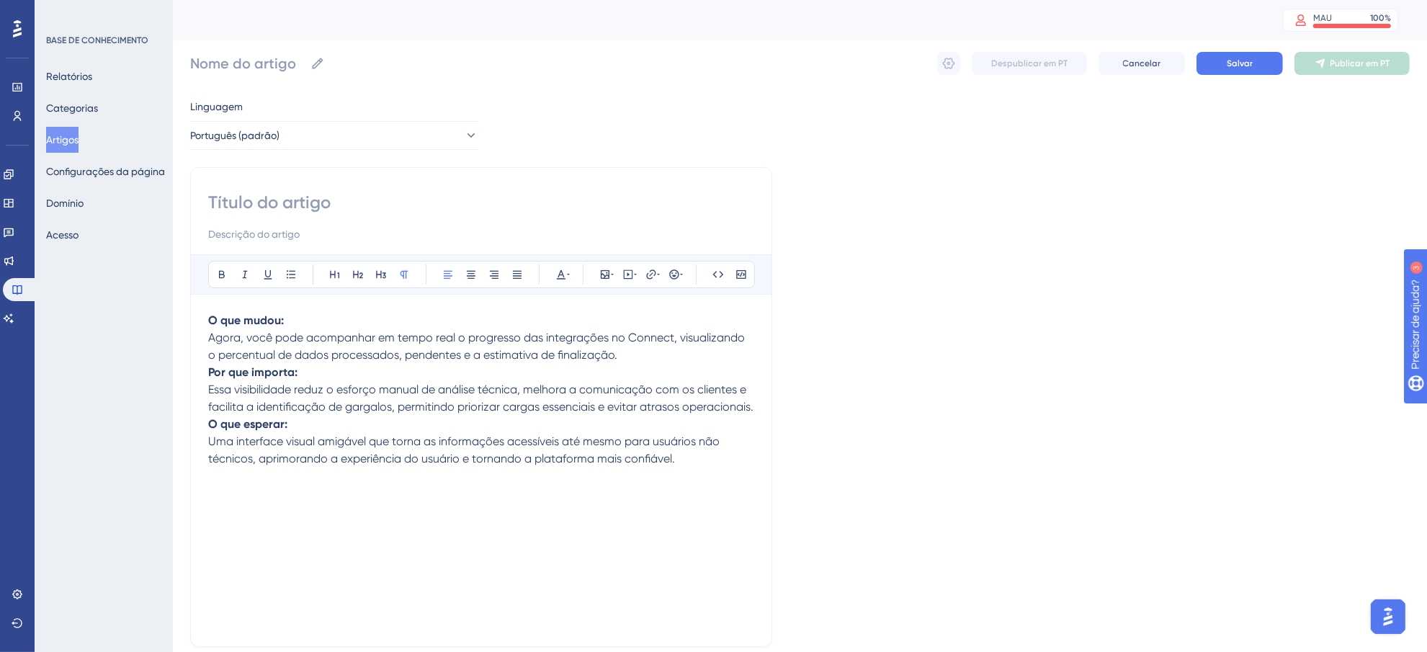
click at [312, 199] on input at bounding box center [481, 202] width 546 height 23
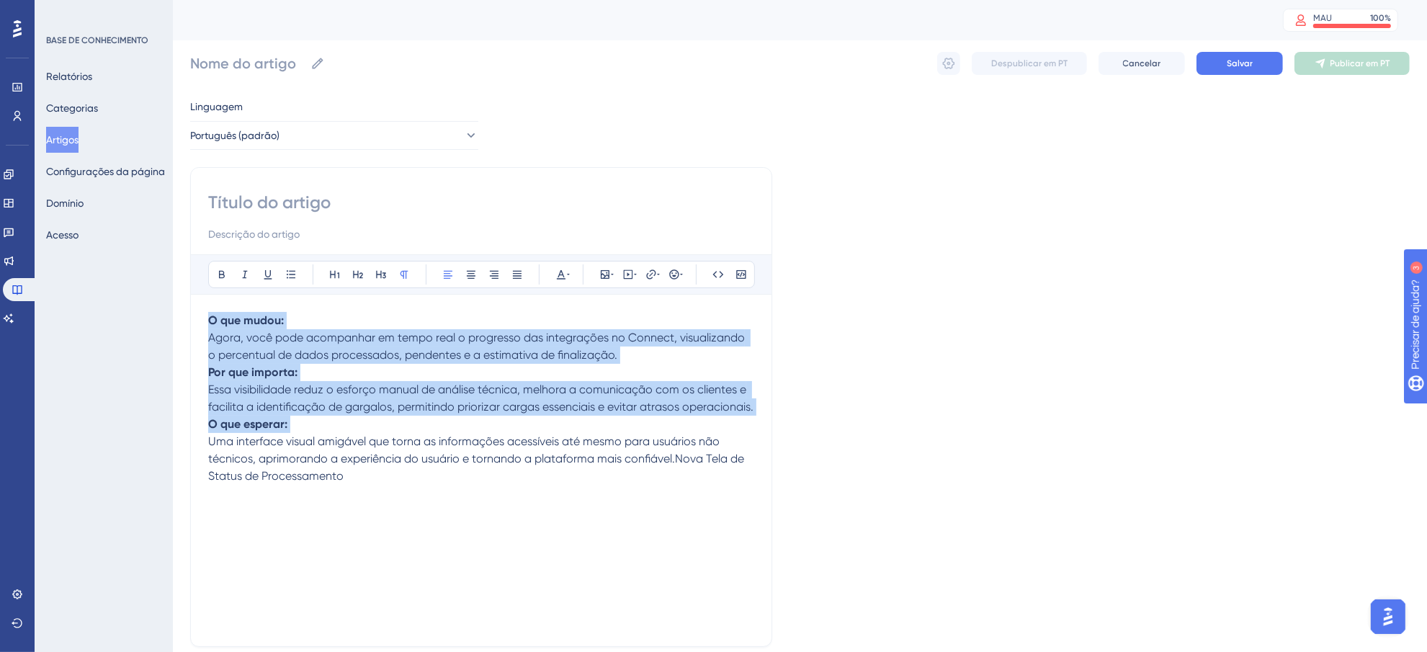
click at [444, 437] on p "O que esperar: Uma interface visual amigável que torna as informações acessívei…" at bounding box center [481, 450] width 546 height 69
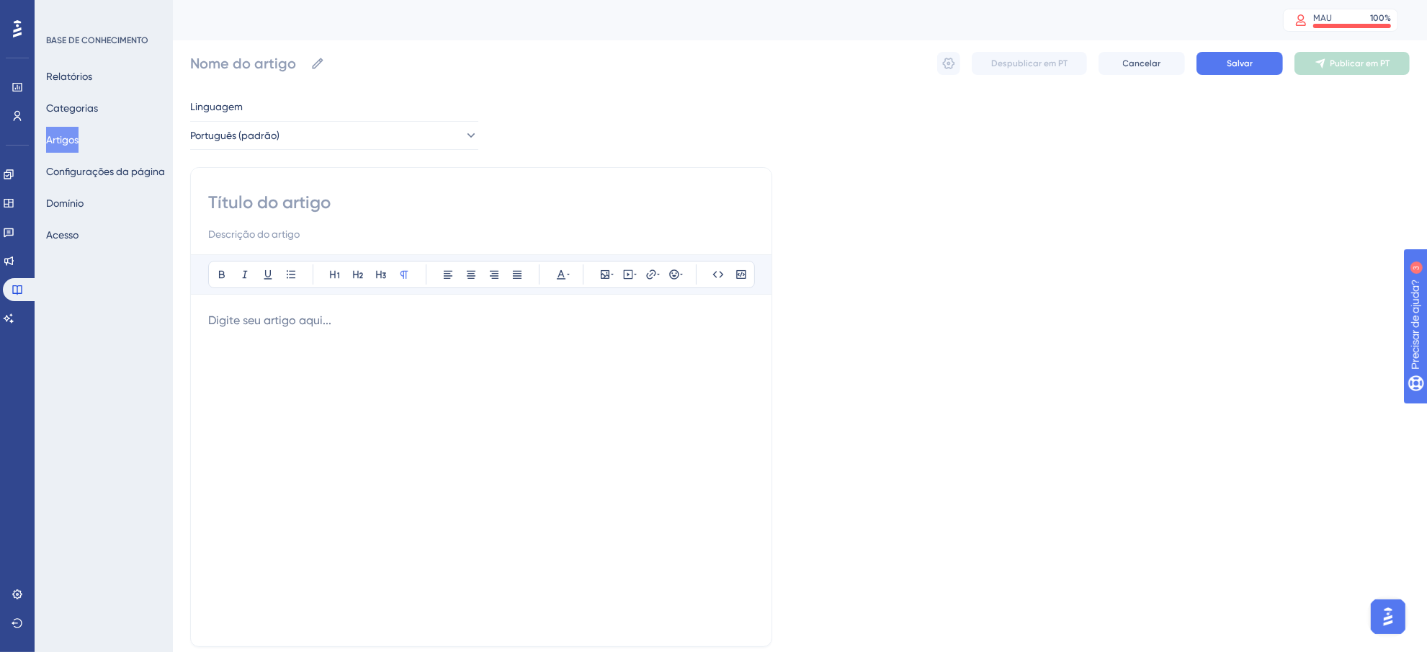
click at [325, 193] on input at bounding box center [481, 202] width 546 height 23
paste input "Nova Tela de Status de Processamento"
type input "Nova Tela de Status de Processamento"
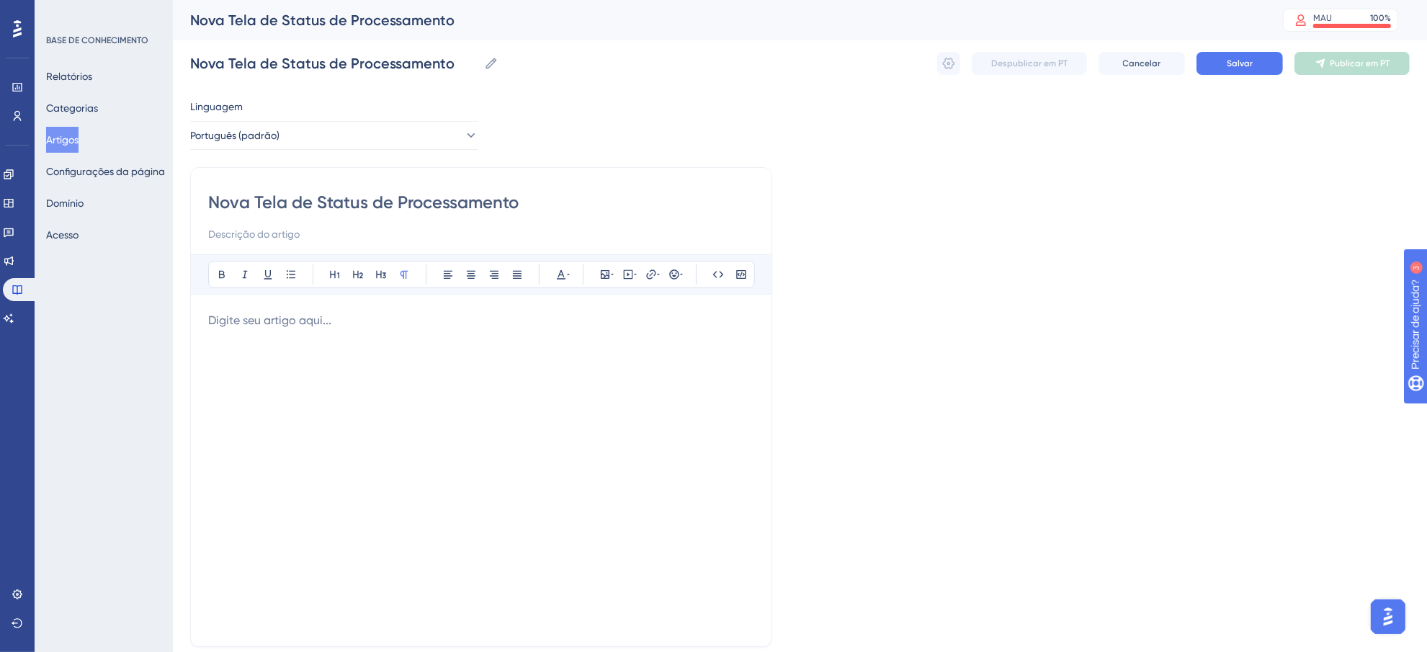
type input "Nova Tela de Status de Processamento"
click at [448, 342] on div at bounding box center [481, 470] width 546 height 317
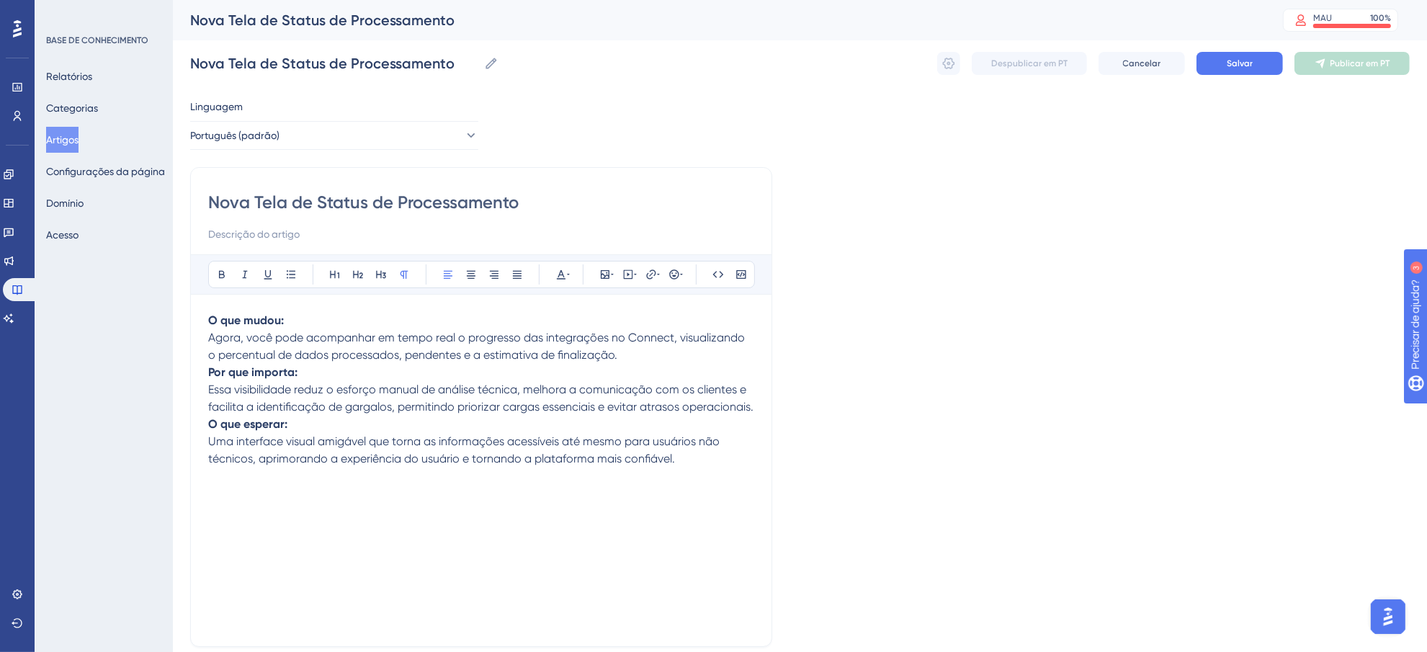
click at [661, 357] on p "O que mudou: Agora, você pode acompanhar em tempo real o progresso das integraç…" at bounding box center [481, 338] width 546 height 52
click at [1254, 68] on button "Salvar" at bounding box center [1240, 63] width 86 height 23
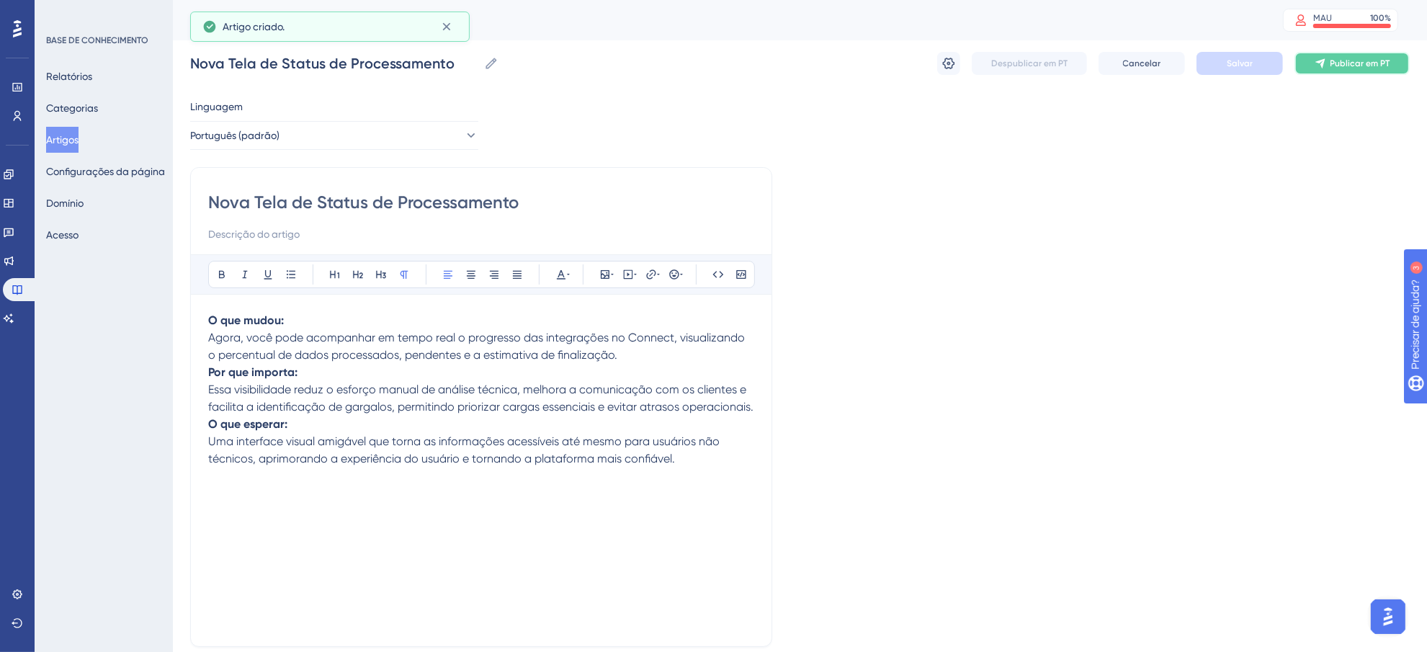
click at [1355, 66] on font "Publicar em PT" at bounding box center [1361, 63] width 60 height 10
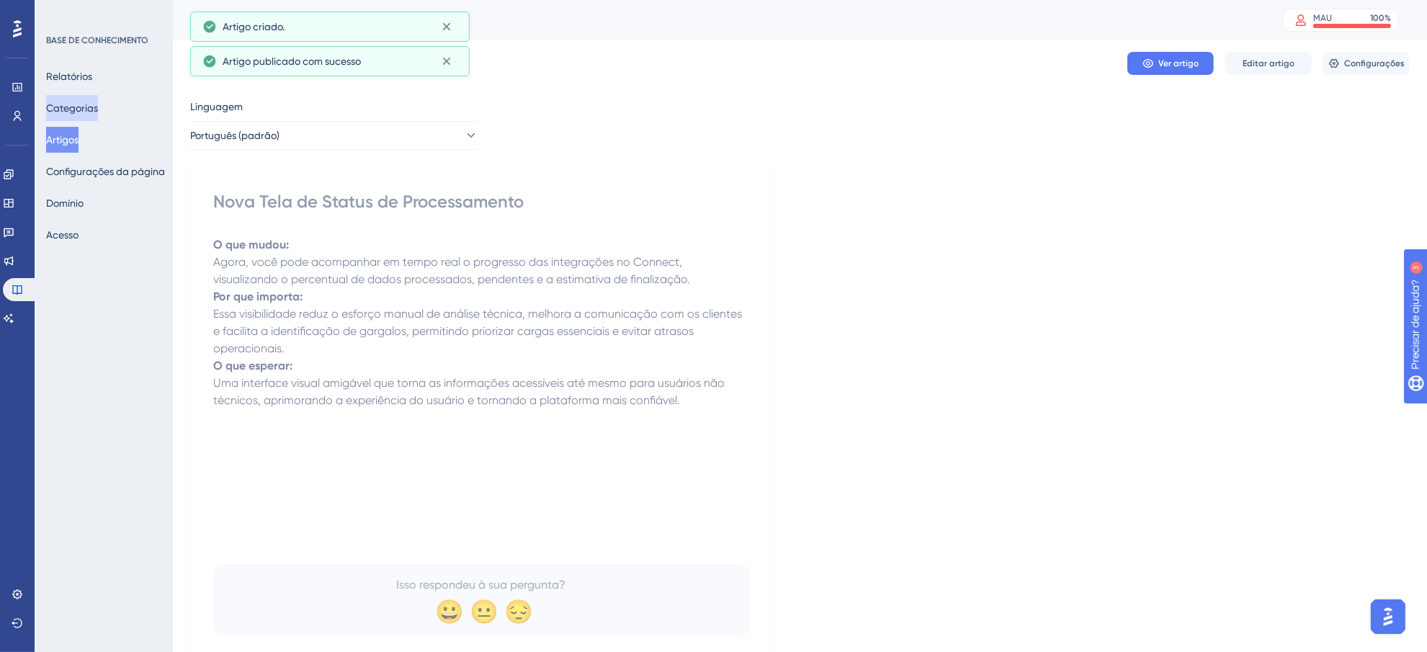
click at [96, 114] on font "Categorias" at bounding box center [72, 107] width 52 height 17
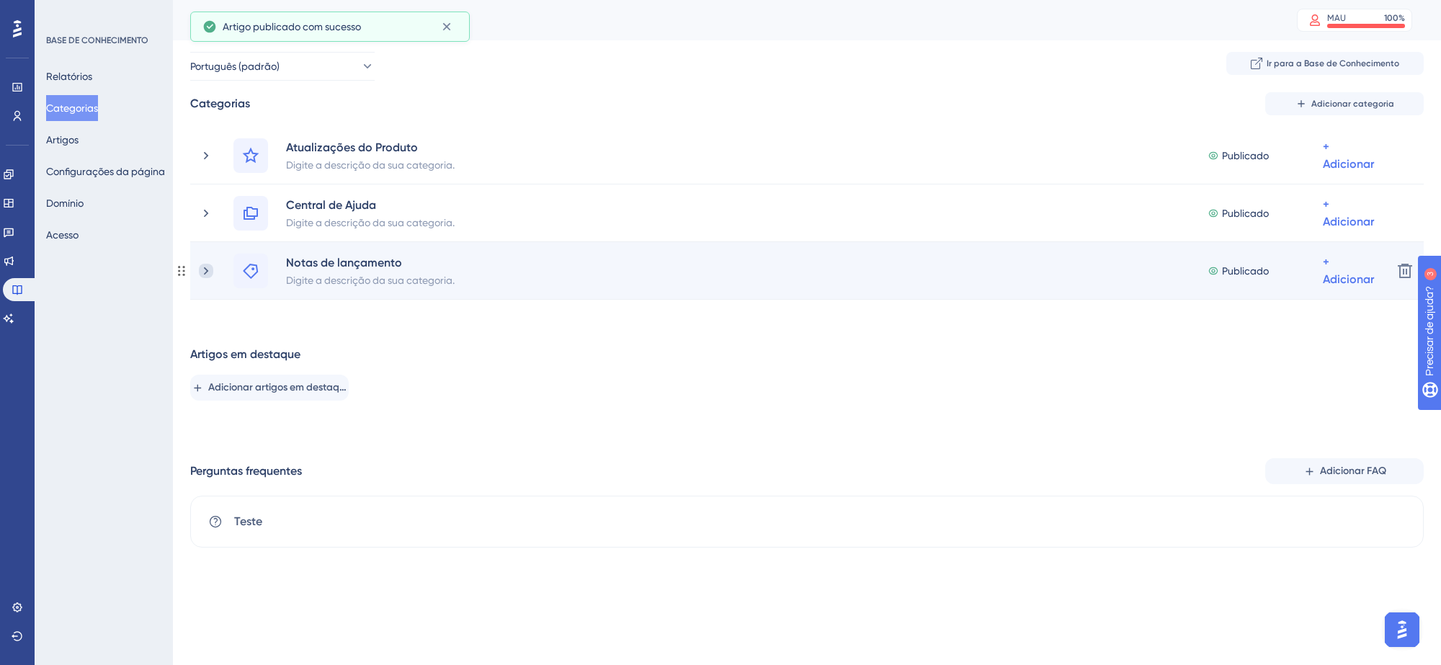
click at [210, 272] on icon at bounding box center [206, 271] width 14 height 14
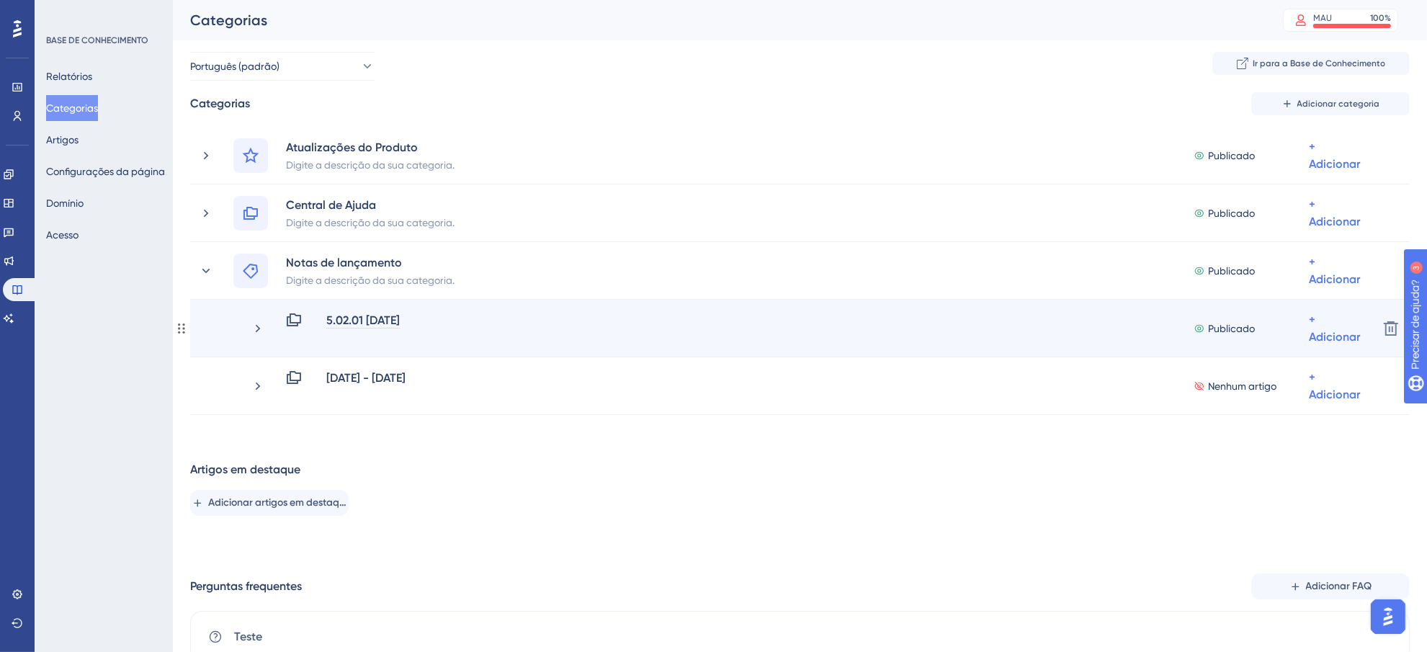
click at [387, 311] on div "5.02.01 [DATE]" at bounding box center [363, 319] width 75 height 17
click at [256, 329] on icon at bounding box center [258, 328] width 14 height 14
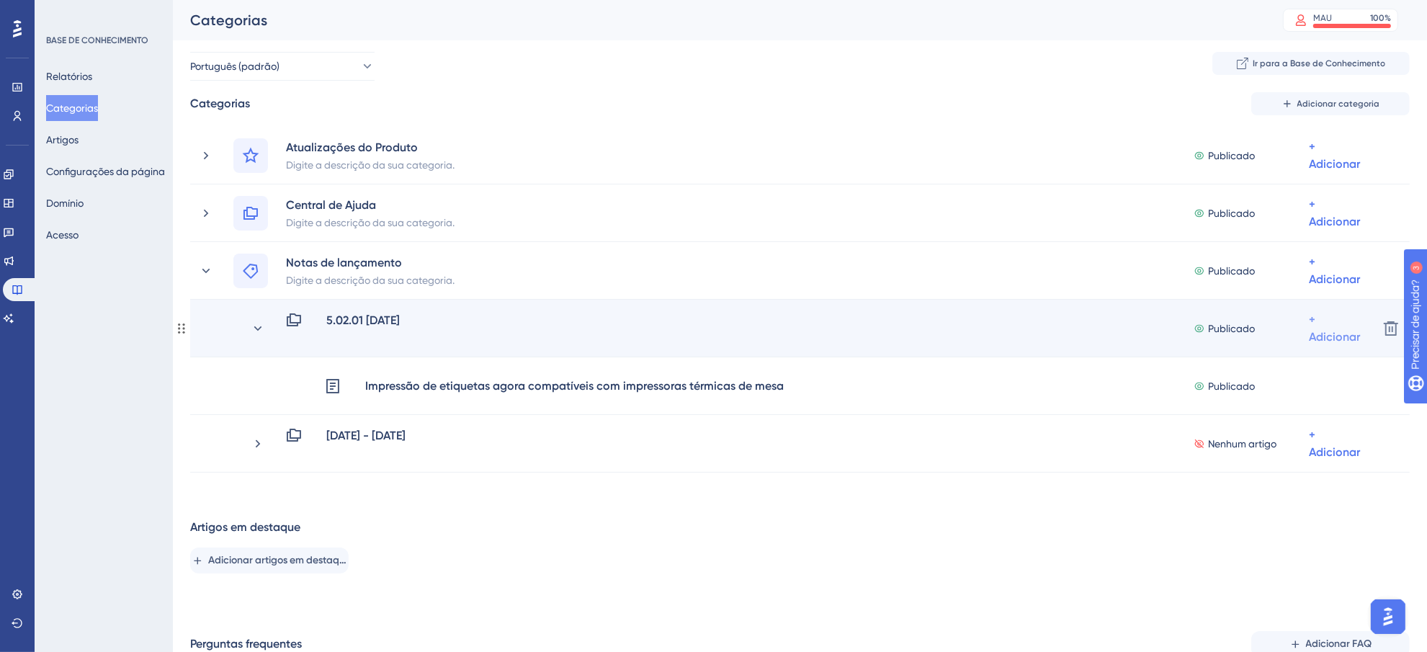
click at [1355, 333] on font "+ Adicionar" at bounding box center [1334, 328] width 51 height 31
click at [1297, 367] on span "Adicionar artigos" at bounding box center [1276, 375] width 79 height 17
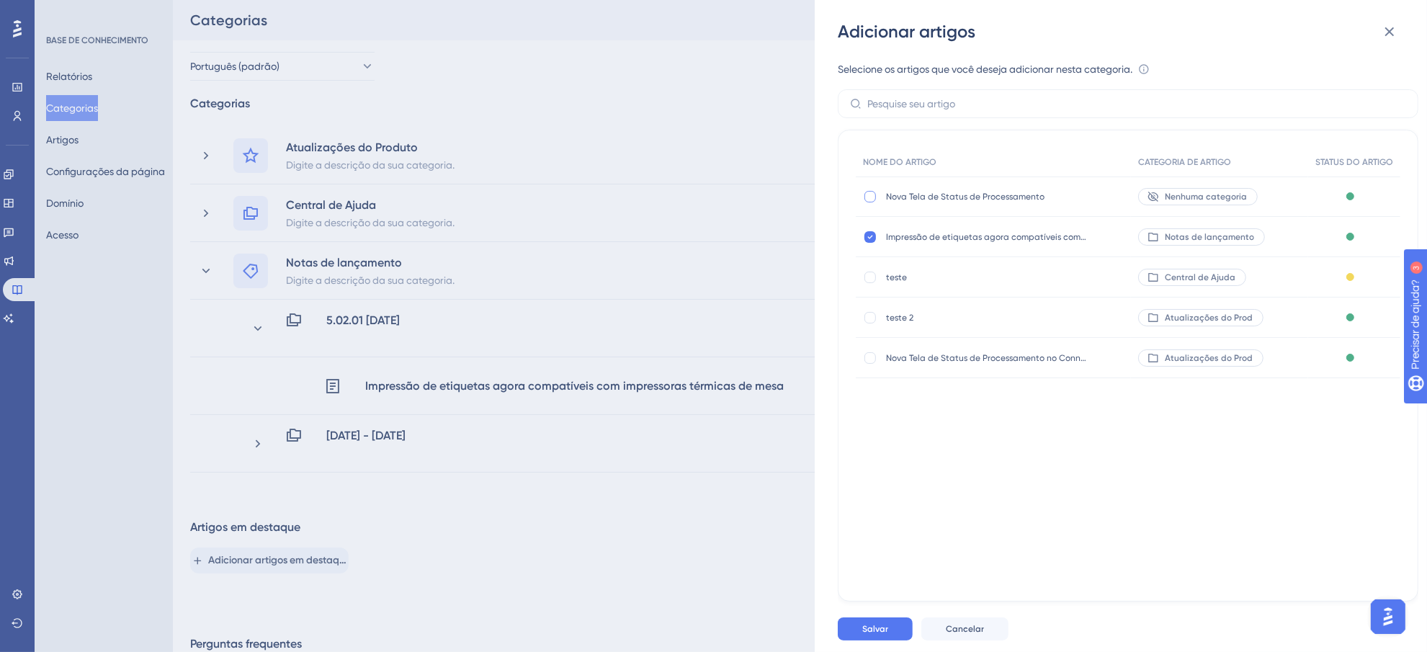
click at [863, 196] on div at bounding box center [870, 196] width 14 height 14
checkbox input "true"
click at [880, 634] on font "Salvar" at bounding box center [875, 629] width 26 height 10
